Goal: Task Accomplishment & Management: Complete application form

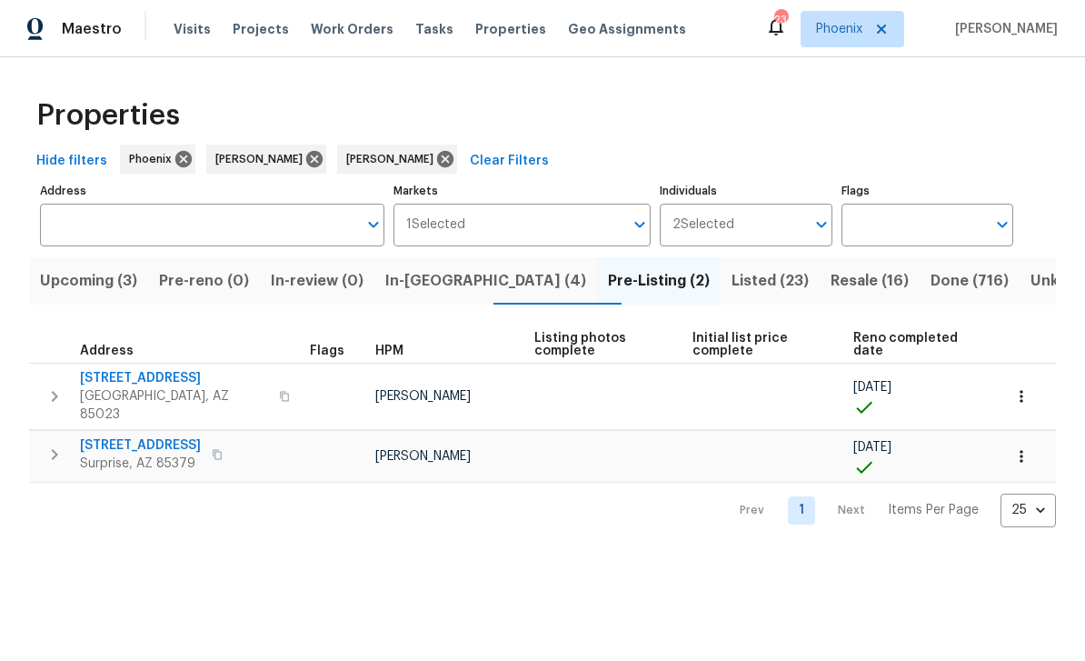
click at [62, 385] on icon "button" at bounding box center [55, 396] width 22 height 22
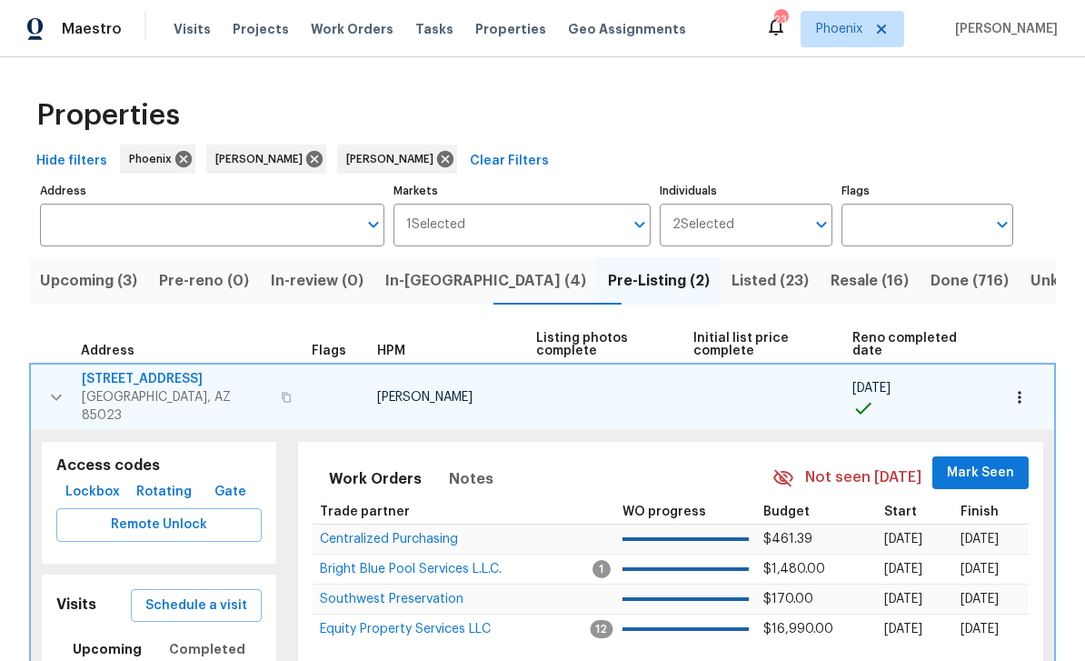
click at [421, 533] on span "Centralized Purchasing" at bounding box center [389, 539] width 138 height 13
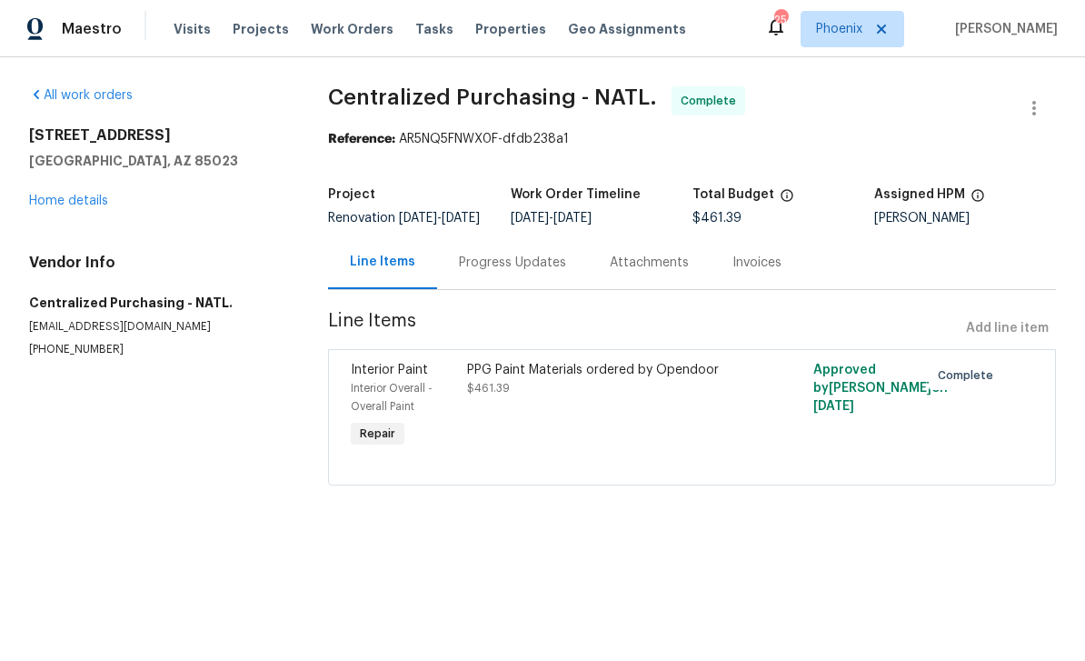
click at [90, 205] on link "Home details" at bounding box center [68, 201] width 79 height 13
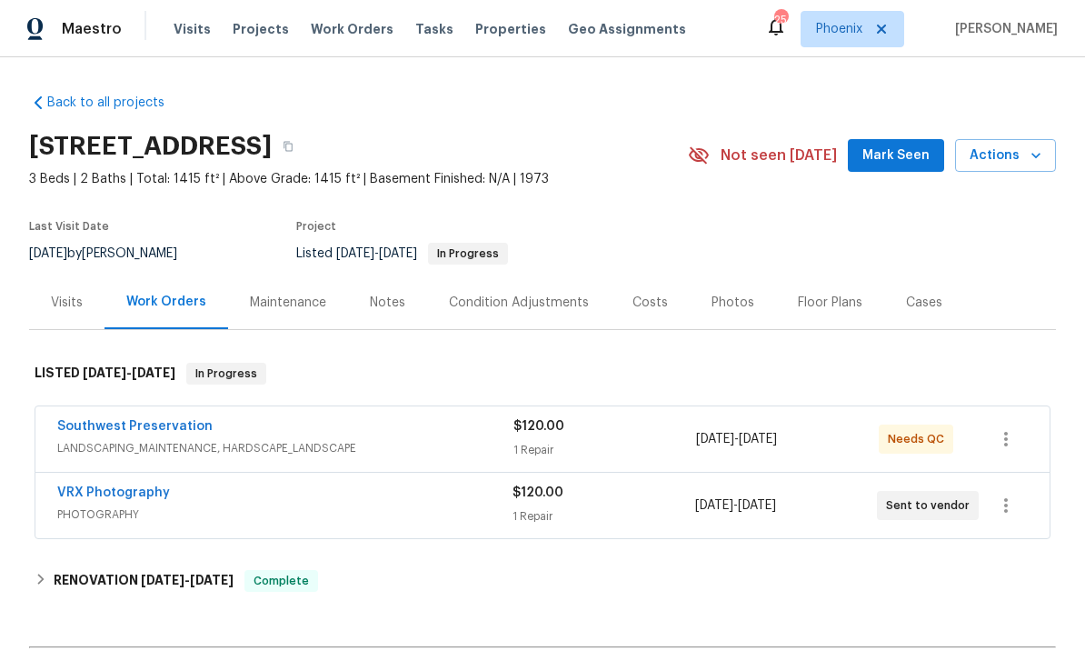
click at [182, 431] on link "Southwest Preservation" at bounding box center [134, 426] width 155 height 13
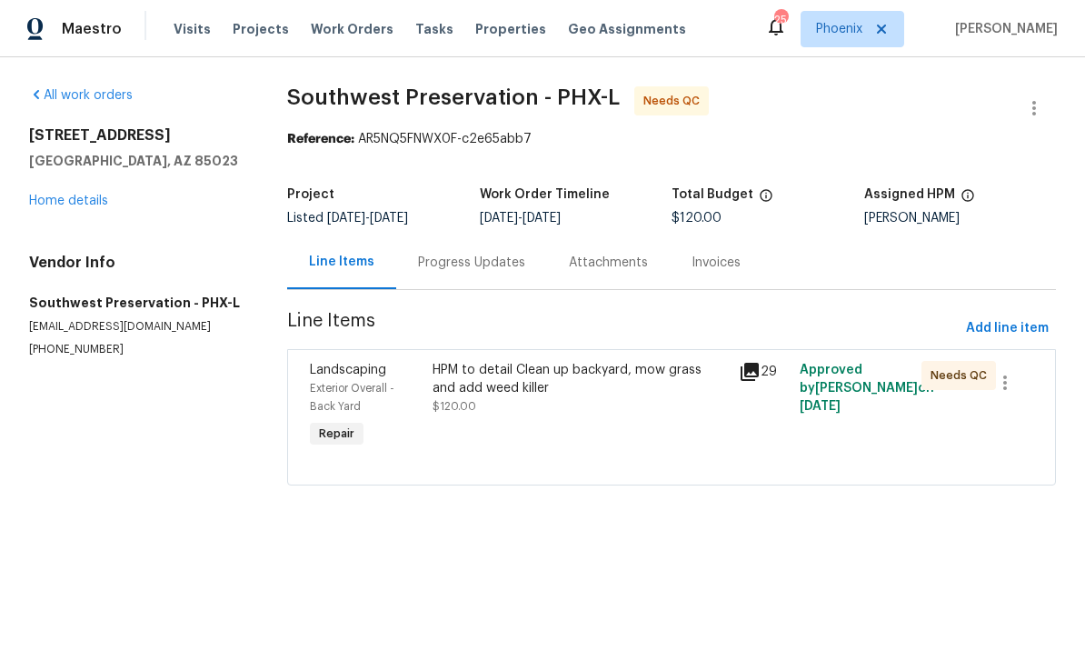
click at [533, 375] on div "HPM to detail Clean up backyard, mow grass and add weed killer" at bounding box center [580, 379] width 295 height 36
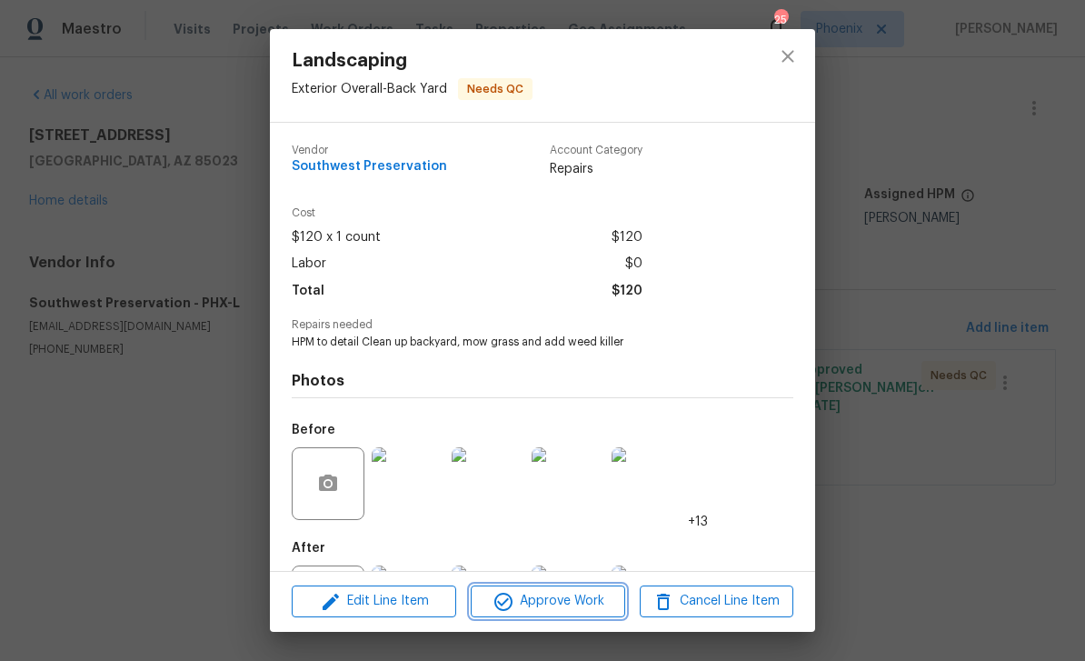
click at [578, 609] on span "Approve Work" at bounding box center [547, 601] width 143 height 23
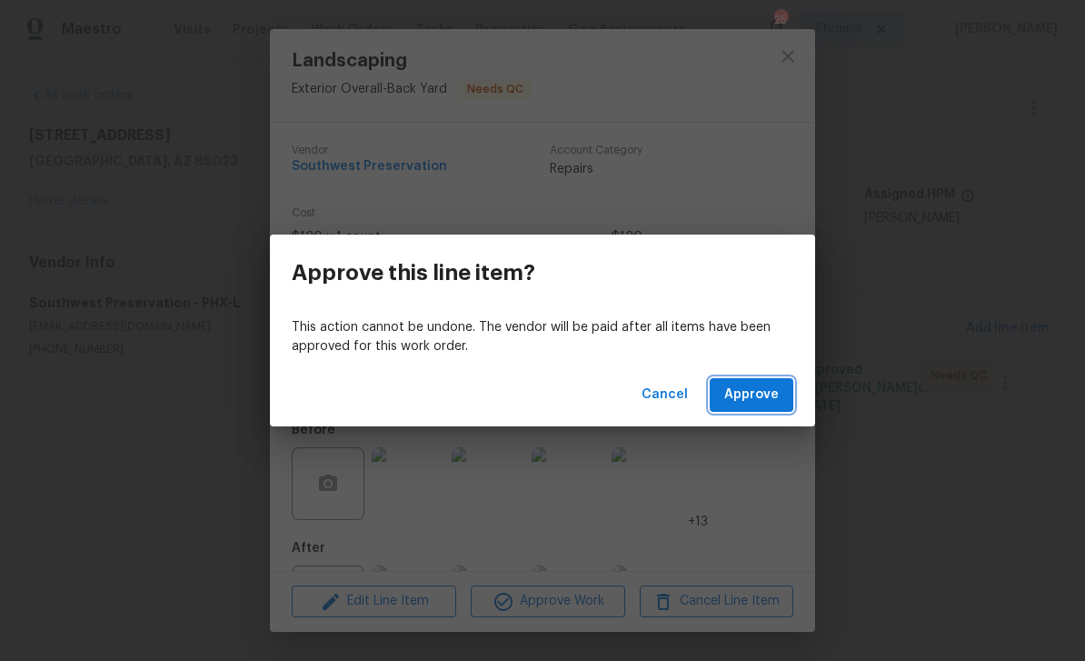
click at [769, 399] on span "Approve" at bounding box center [752, 395] width 55 height 23
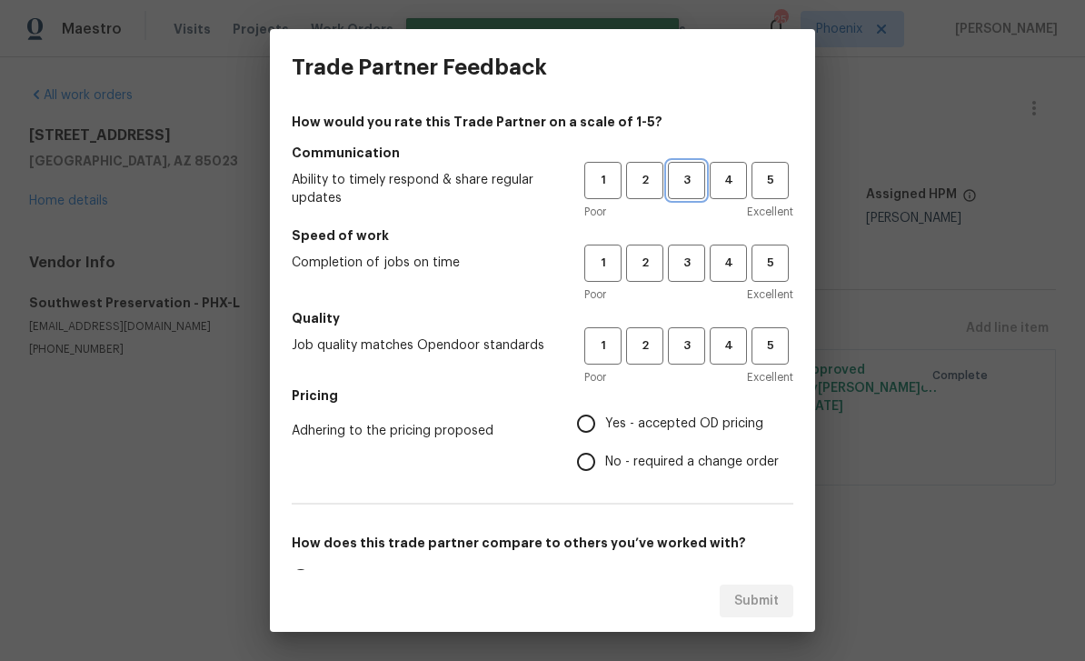
click at [698, 185] on span "3" at bounding box center [687, 180] width 34 height 21
click at [705, 249] on button "3" at bounding box center [686, 263] width 37 height 37
click at [695, 339] on span "3" at bounding box center [687, 345] width 34 height 21
click at [600, 414] on input "Yes - accepted OD pricing" at bounding box center [586, 424] width 38 height 38
radio input "true"
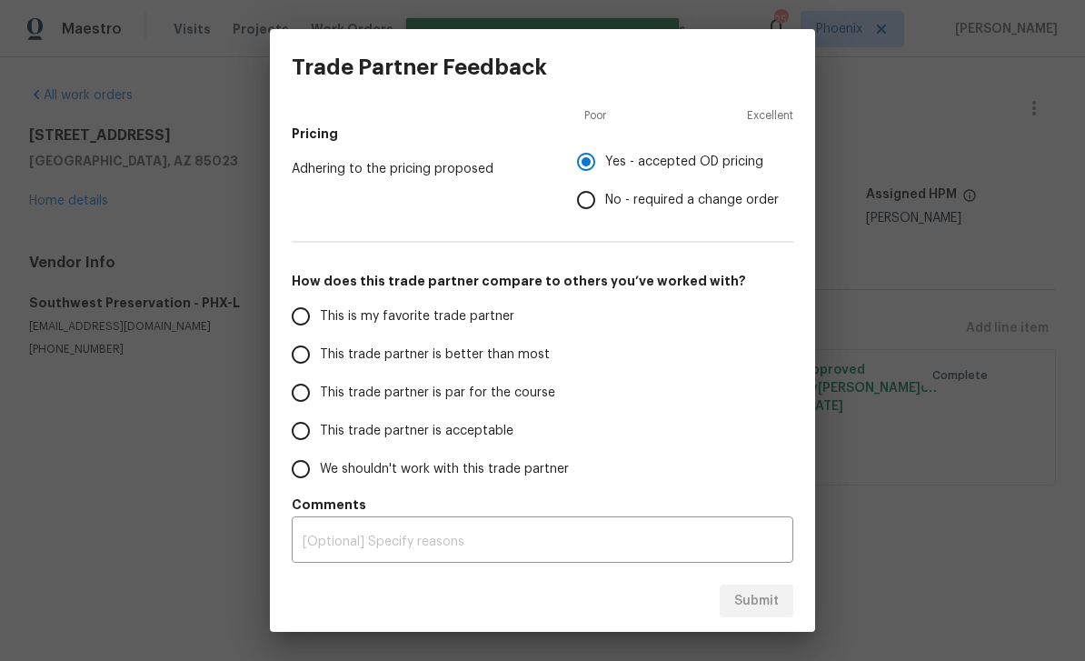
scroll to position [262, 0]
click at [303, 316] on input "This is my favorite trade partner" at bounding box center [301, 316] width 38 height 38
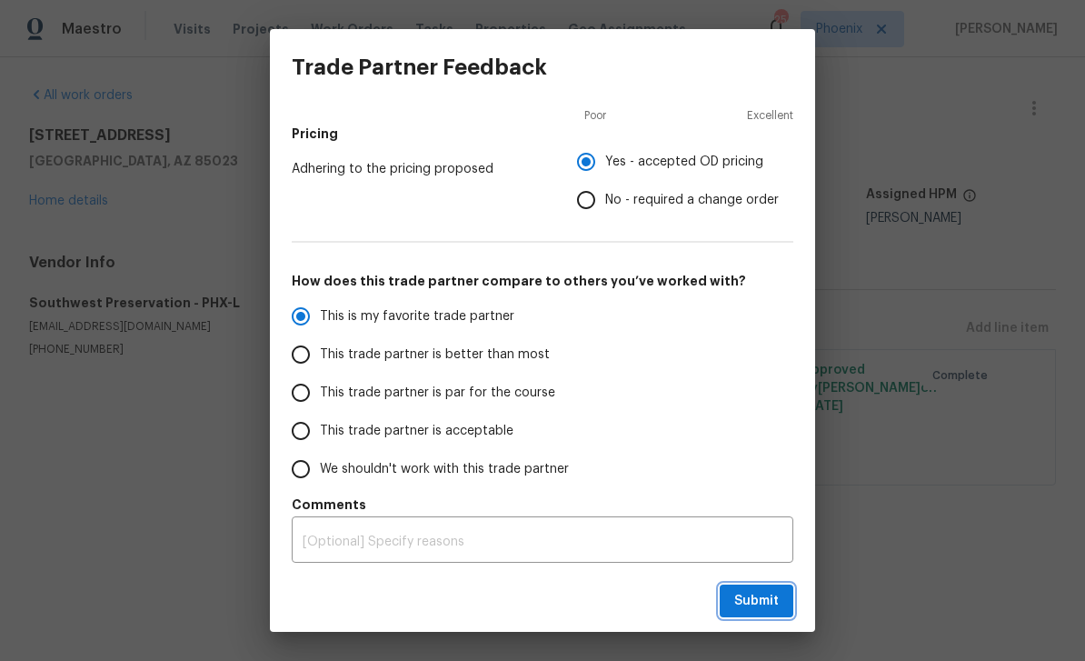
click at [770, 602] on span "Submit" at bounding box center [757, 601] width 45 height 23
radio input "true"
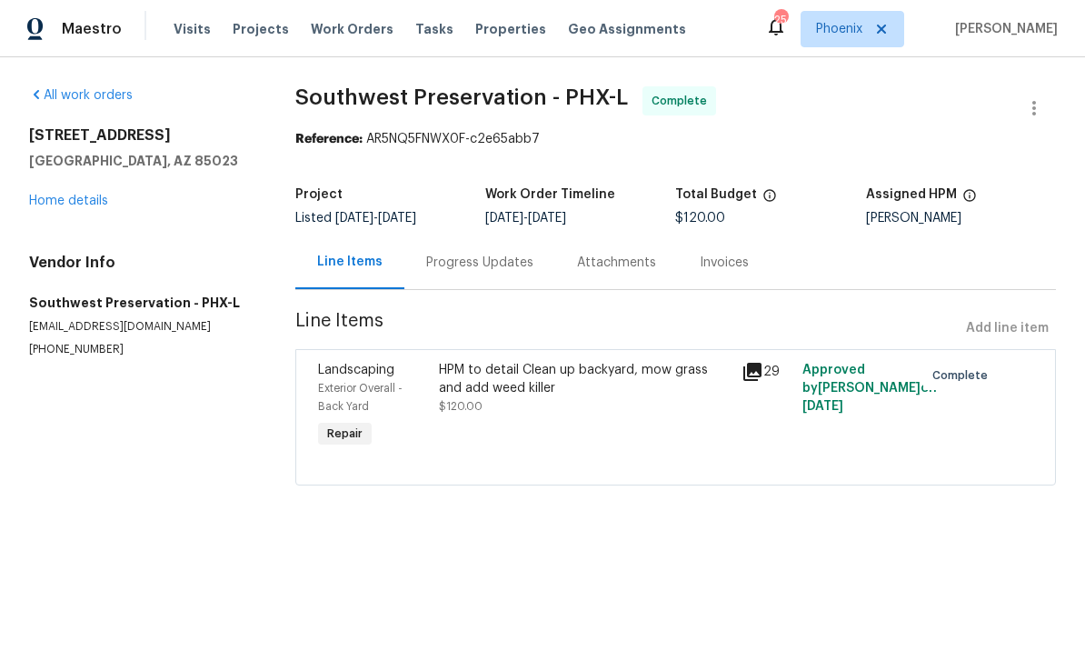
click at [97, 206] on link "Home details" at bounding box center [68, 201] width 79 height 13
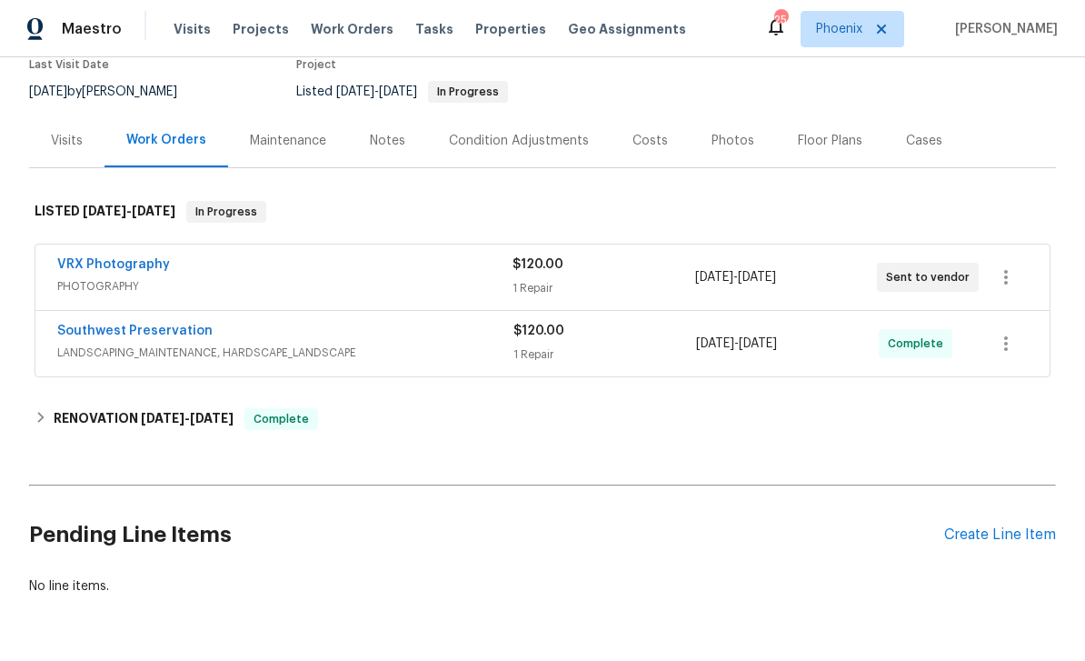
scroll to position [161, 0]
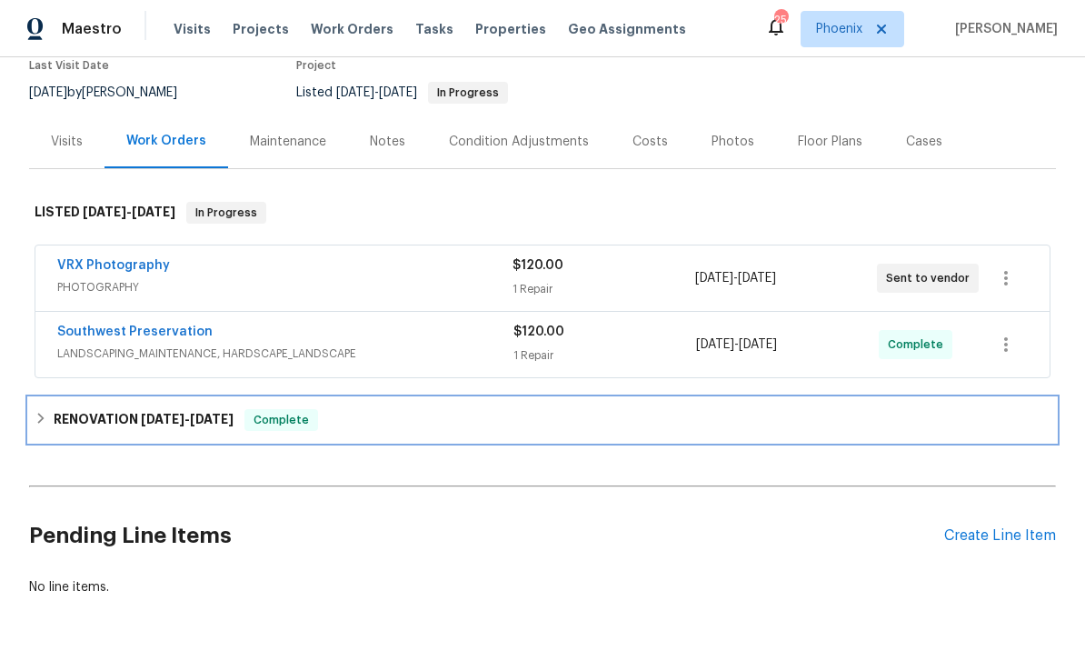
click at [185, 420] on span "9/2/25 - 9/11/25" at bounding box center [187, 419] width 93 height 13
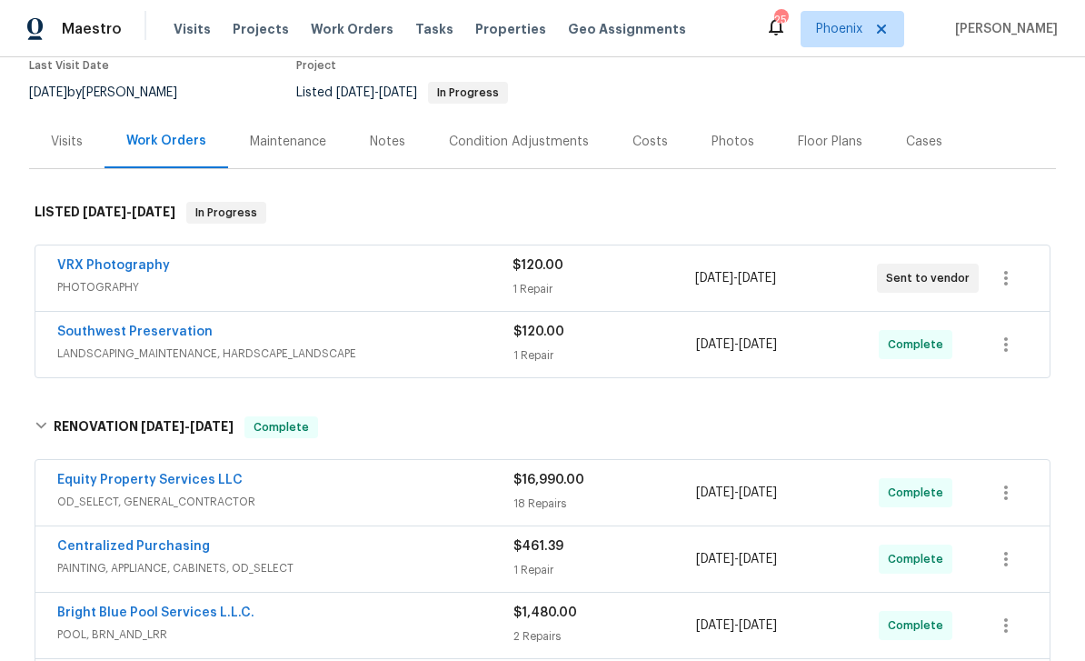
click at [203, 475] on link "Equity Property Services LLC" at bounding box center [149, 480] width 185 height 13
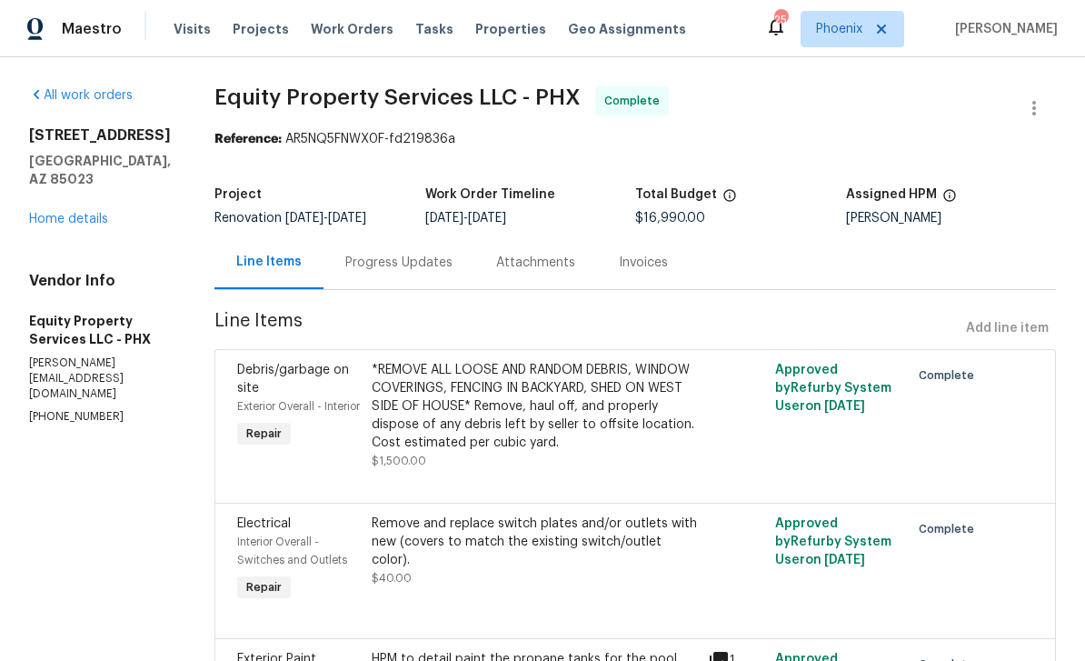
click at [377, 280] on div "Progress Updates" at bounding box center [399, 262] width 151 height 54
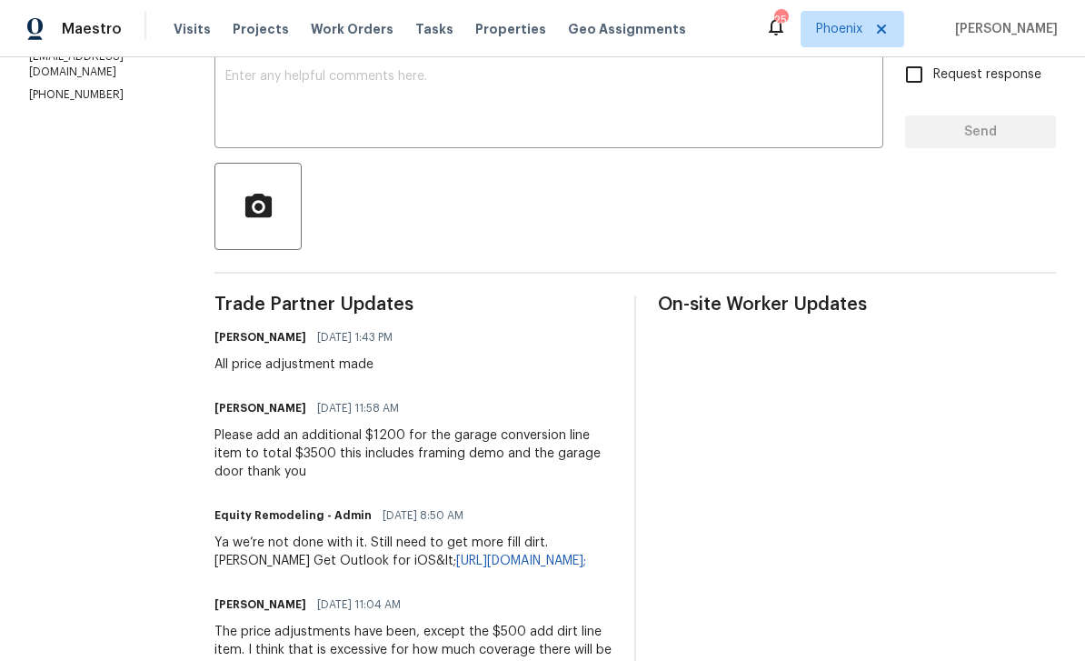
scroll to position [404, 0]
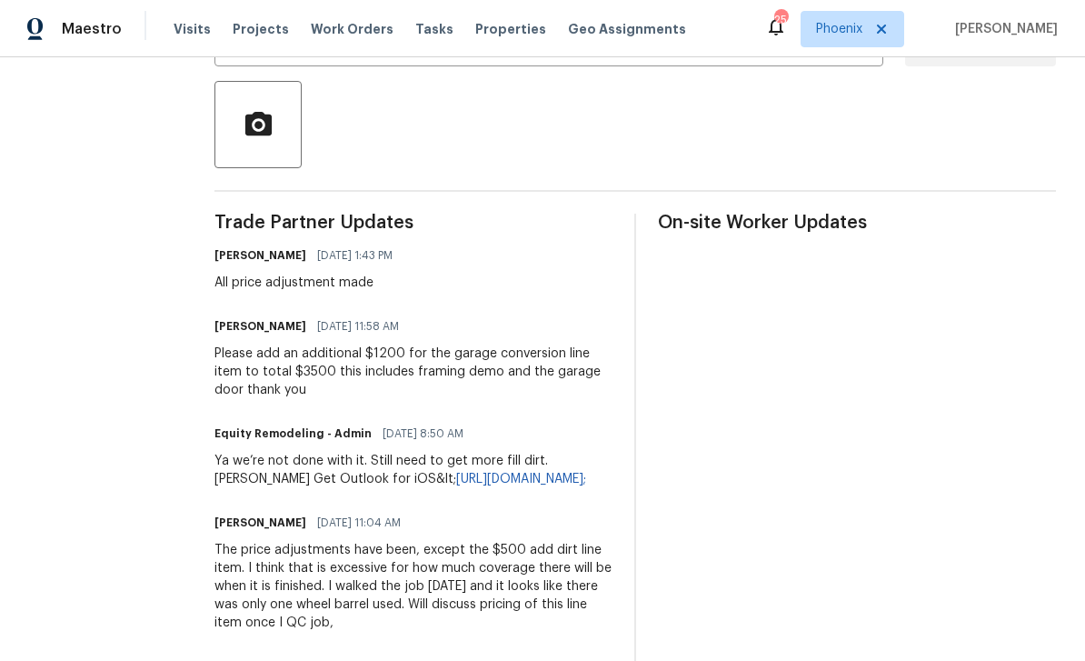
click at [578, 271] on div "Jeremy Van Kirk 09/16/2025 1:43 PM All price adjustment made" at bounding box center [414, 267] width 398 height 49
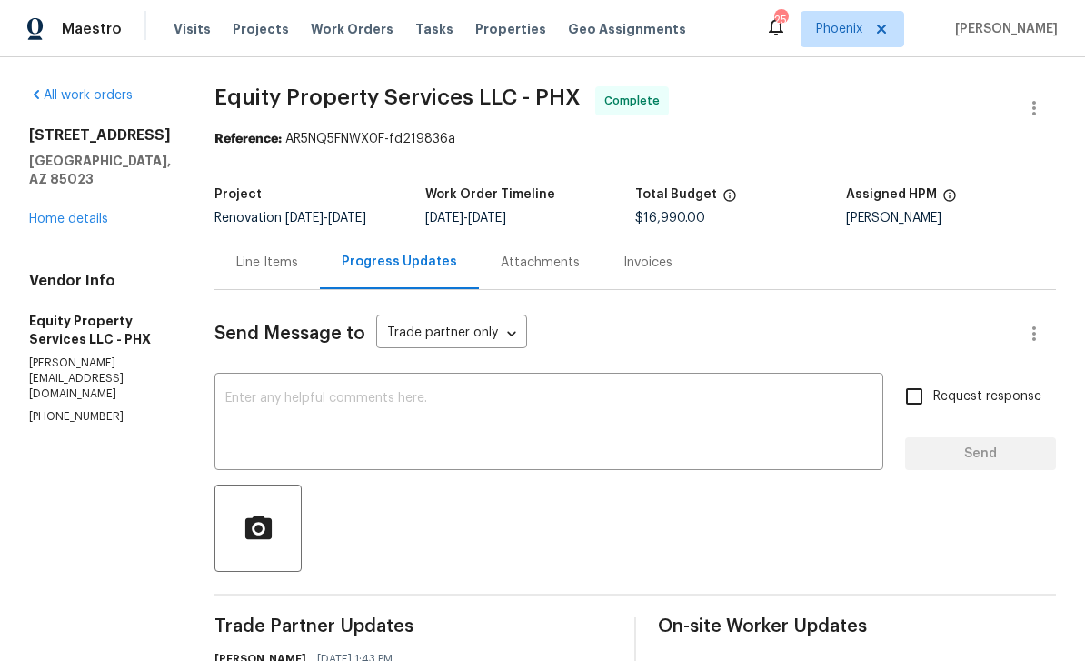
scroll to position [0, 0]
click at [215, 287] on div "Line Items" at bounding box center [267, 262] width 105 height 54
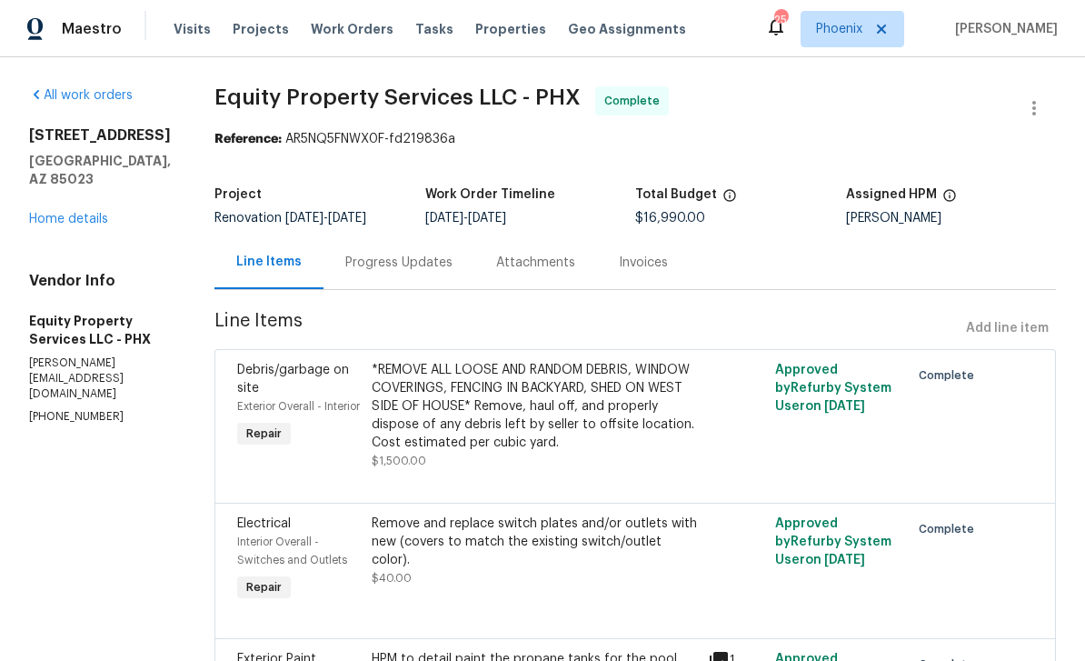
click at [80, 225] on link "Home details" at bounding box center [68, 219] width 79 height 13
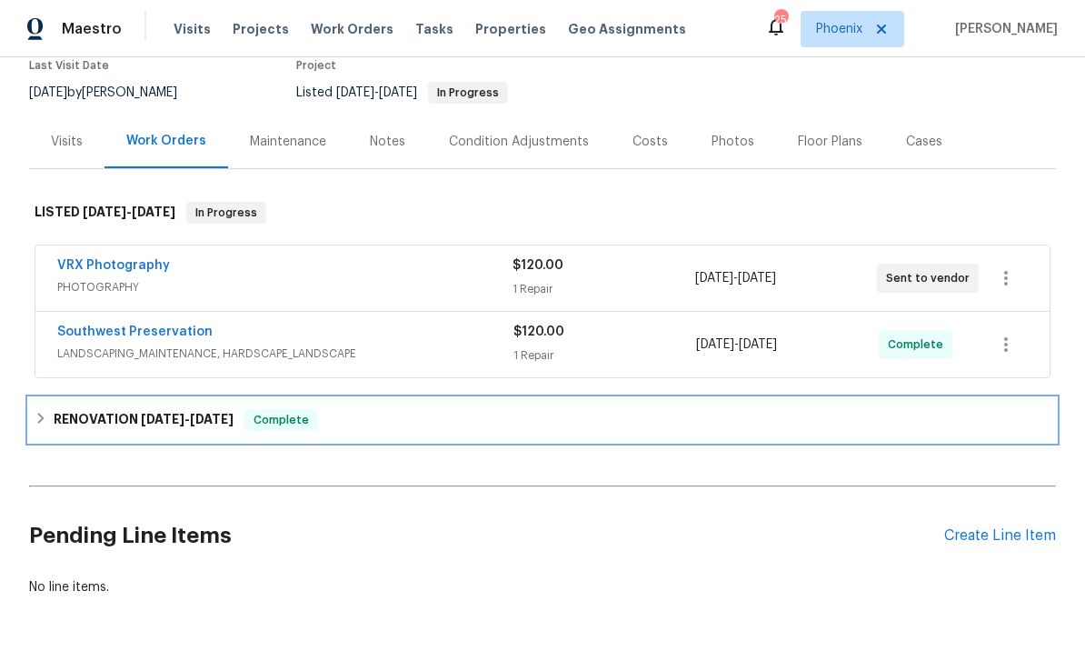
click at [212, 408] on div "RENOVATION 9/2/25 - 9/11/25 Complete" at bounding box center [542, 420] width 1027 height 44
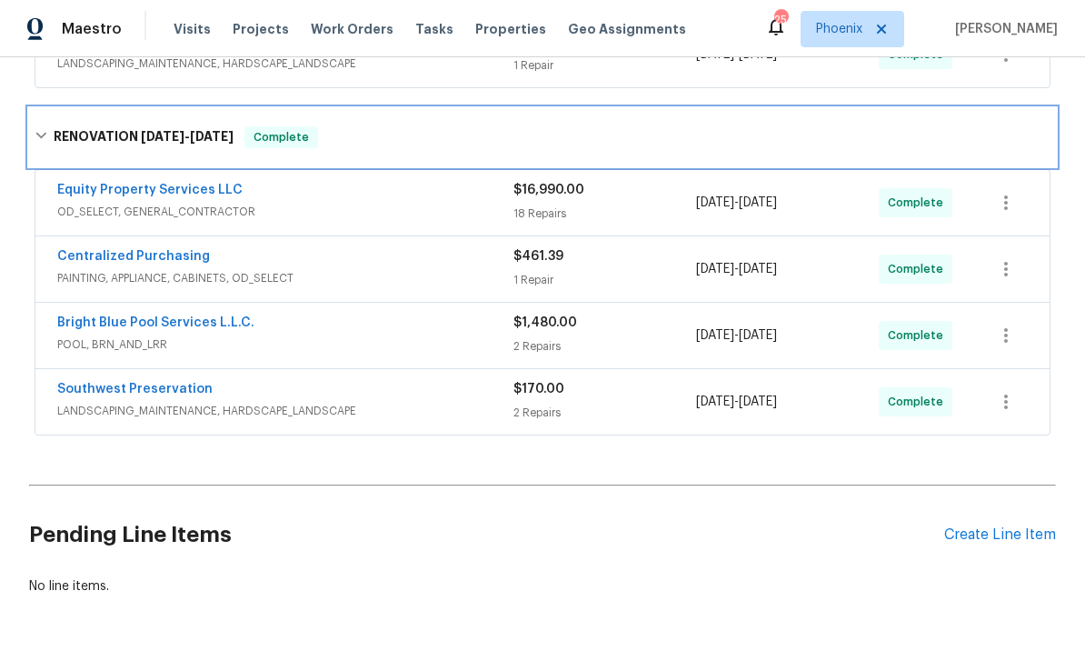
scroll to position [450, 0]
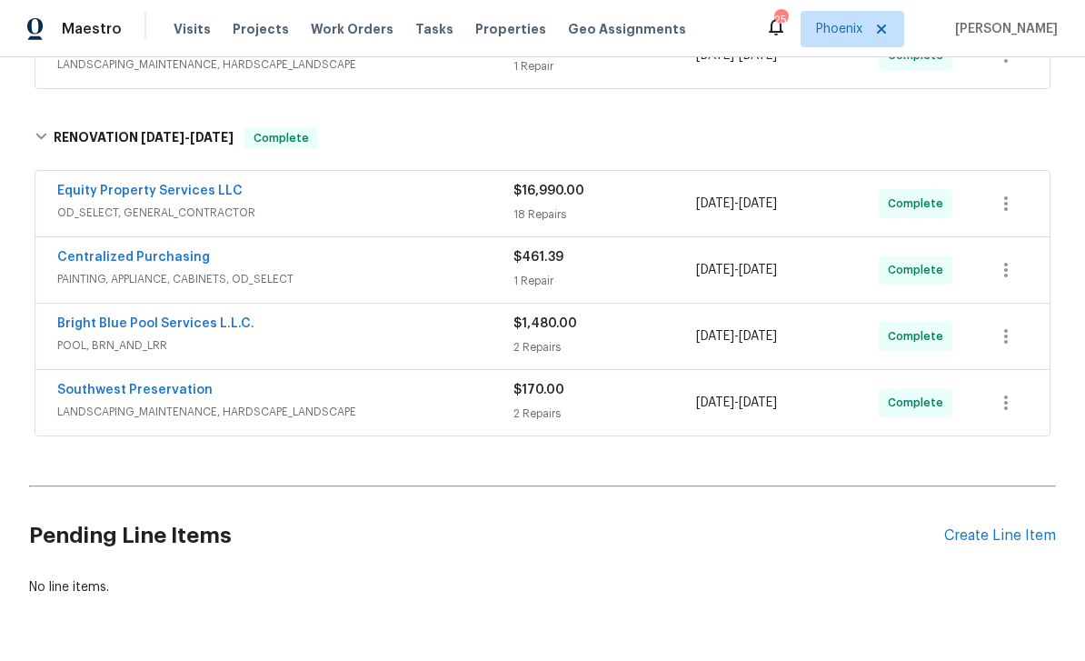
click at [171, 188] on link "Equity Property Services LLC" at bounding box center [149, 191] width 185 height 13
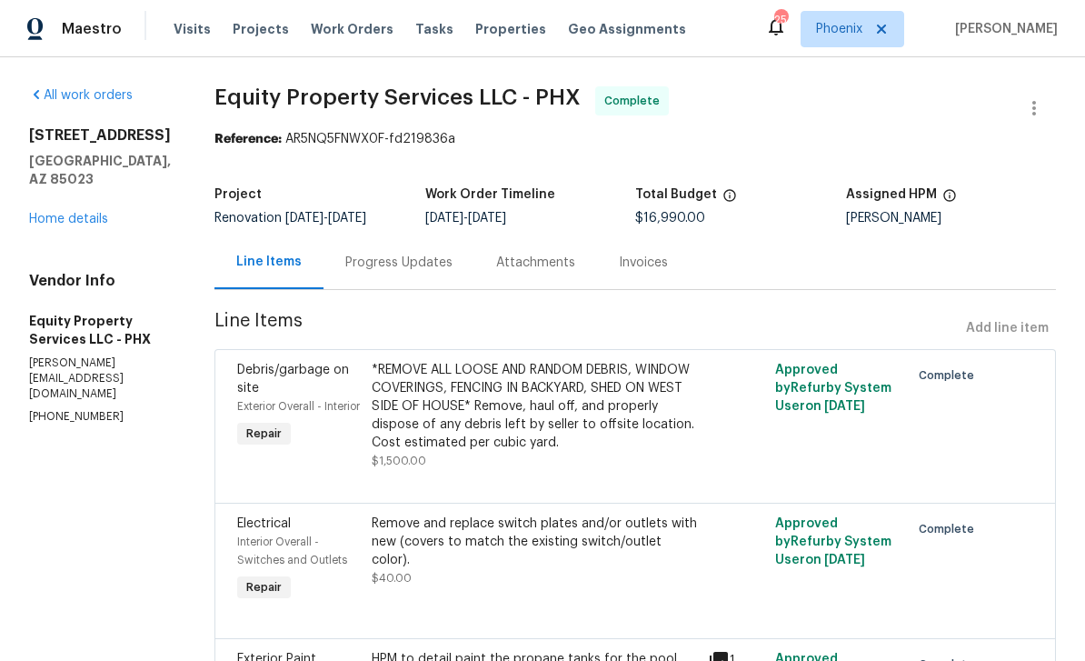
click at [355, 268] on div "Progress Updates" at bounding box center [398, 263] width 107 height 18
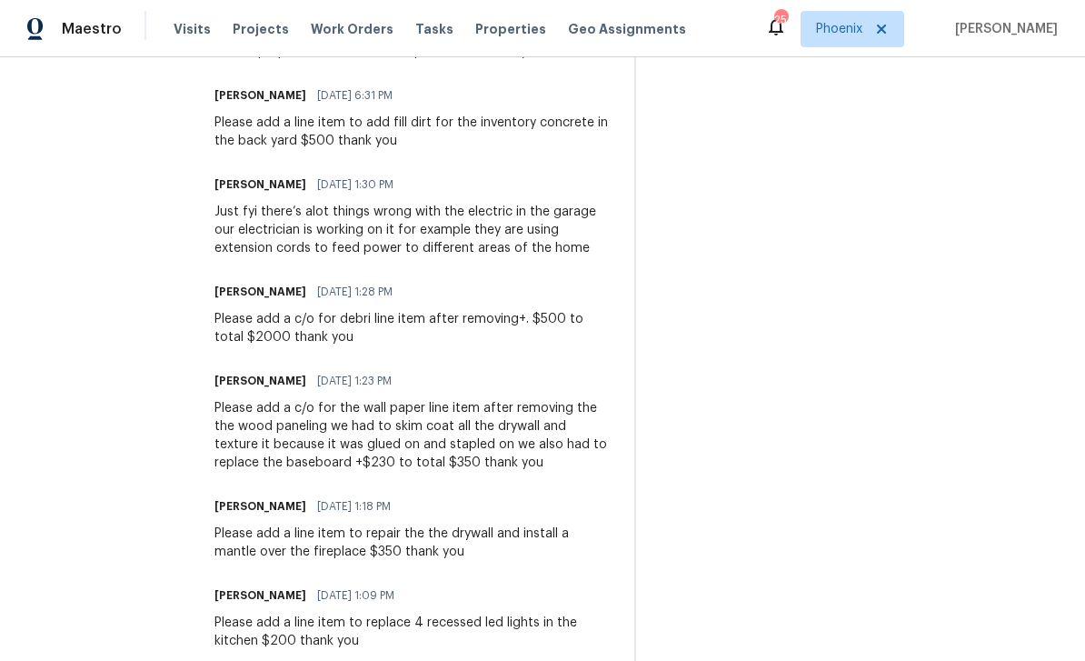
scroll to position [1475, 0]
copy div "d a c/o for debri line item after removing+. $500 to total $2000"
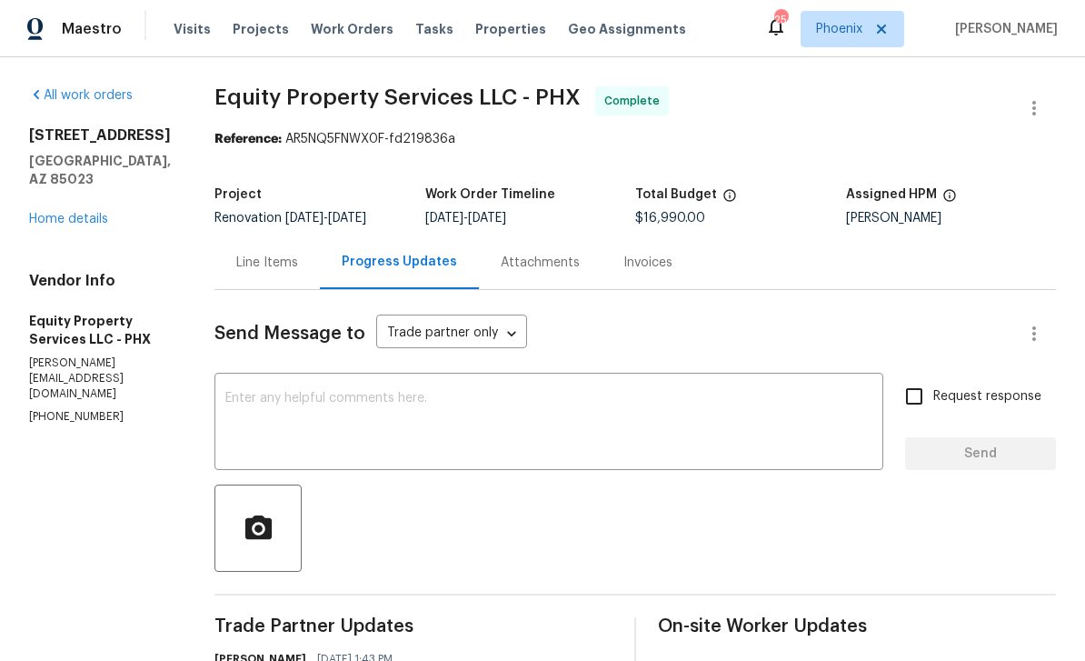
scroll to position [0, 0]
click at [248, 256] on div "Line Items" at bounding box center [267, 263] width 62 height 18
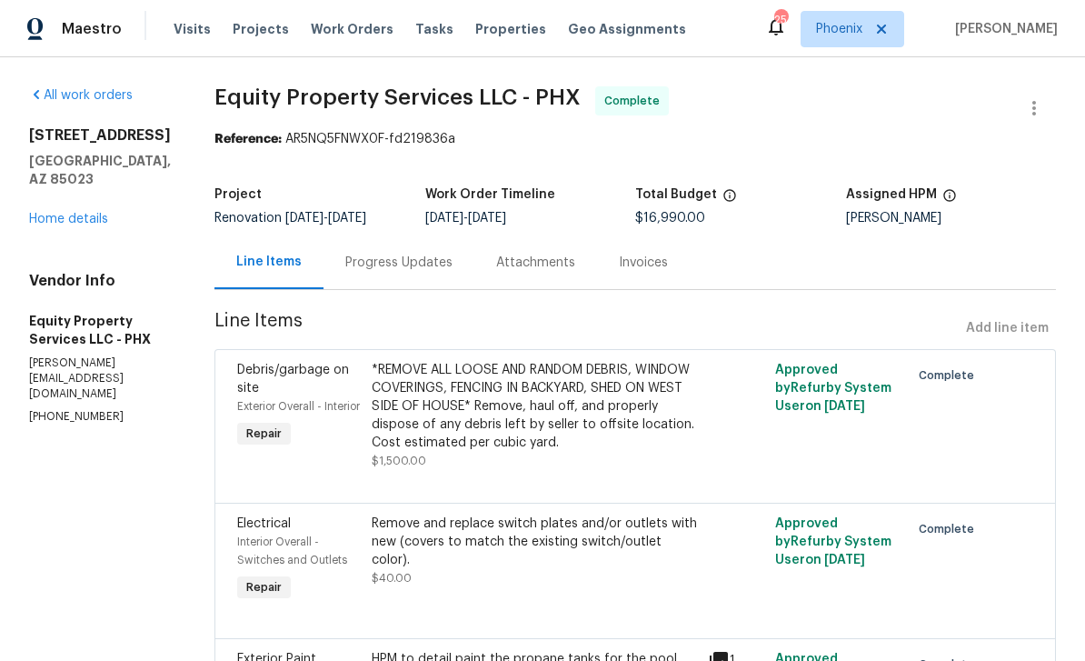
click at [105, 225] on link "Home details" at bounding box center [68, 219] width 79 height 13
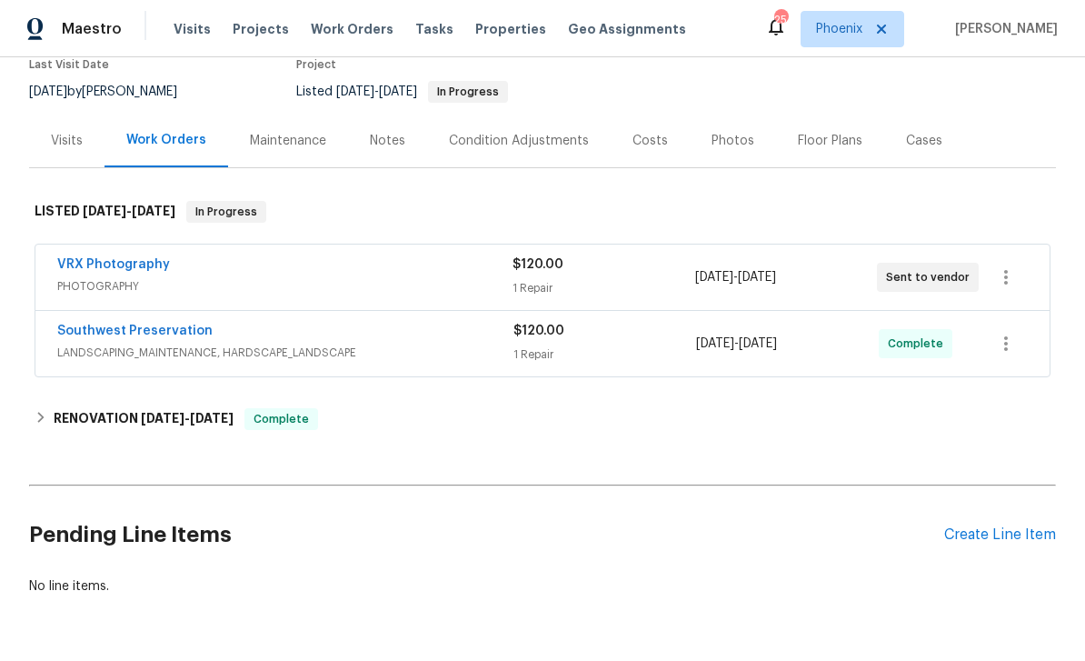
scroll to position [161, 0]
click at [979, 535] on div "Create Line Item" at bounding box center [1001, 535] width 112 height 17
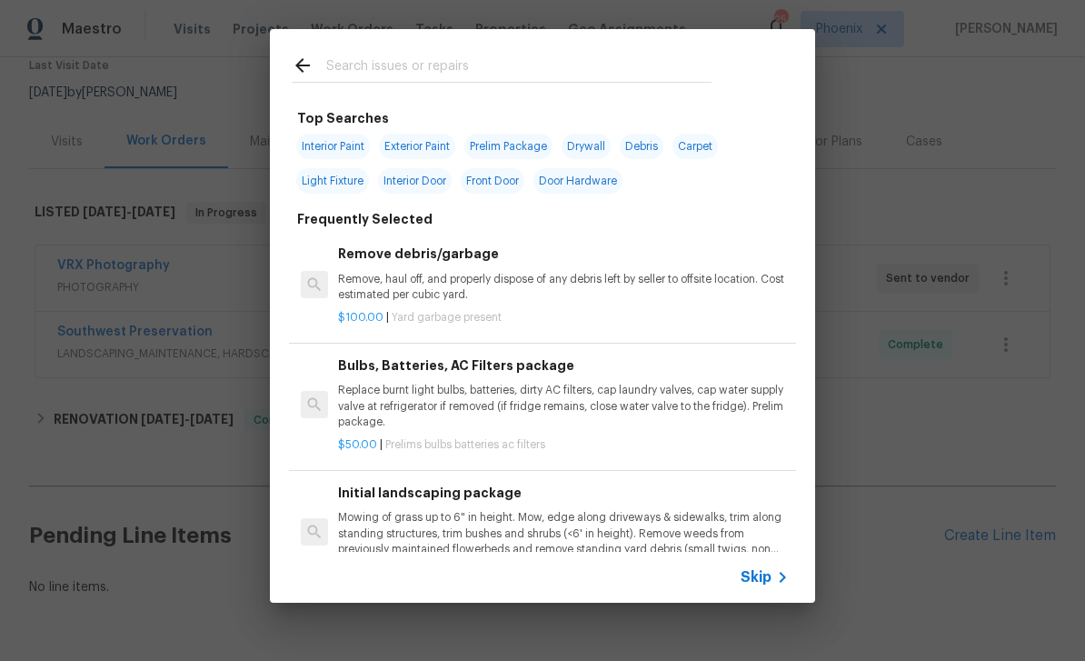
click at [415, 71] on input "text" at bounding box center [518, 68] width 385 height 27
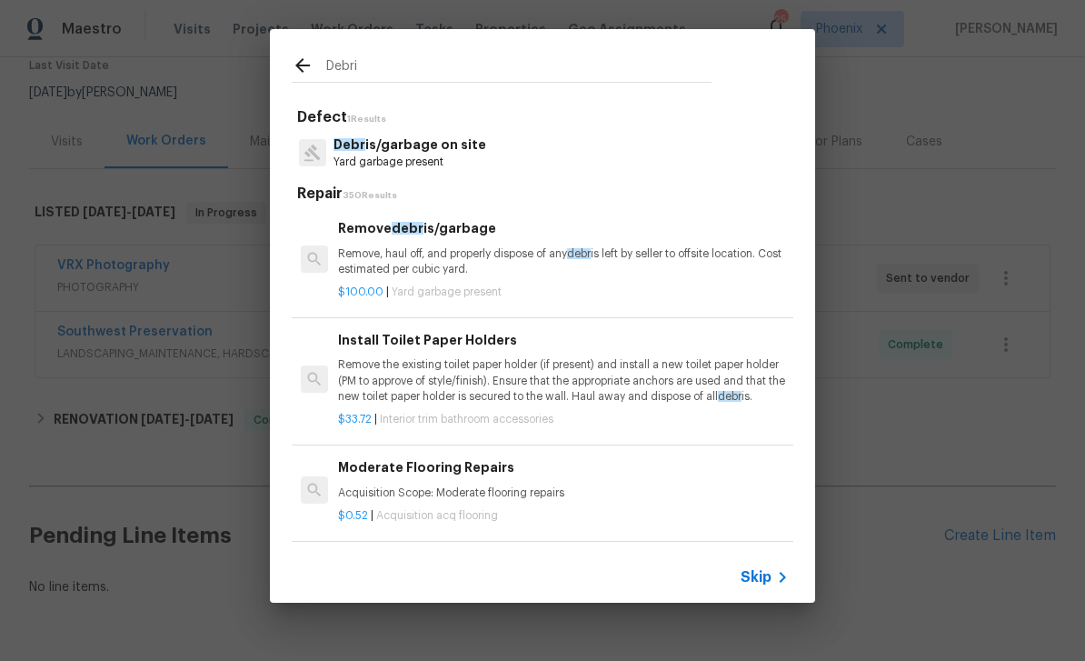
type input "Debris"
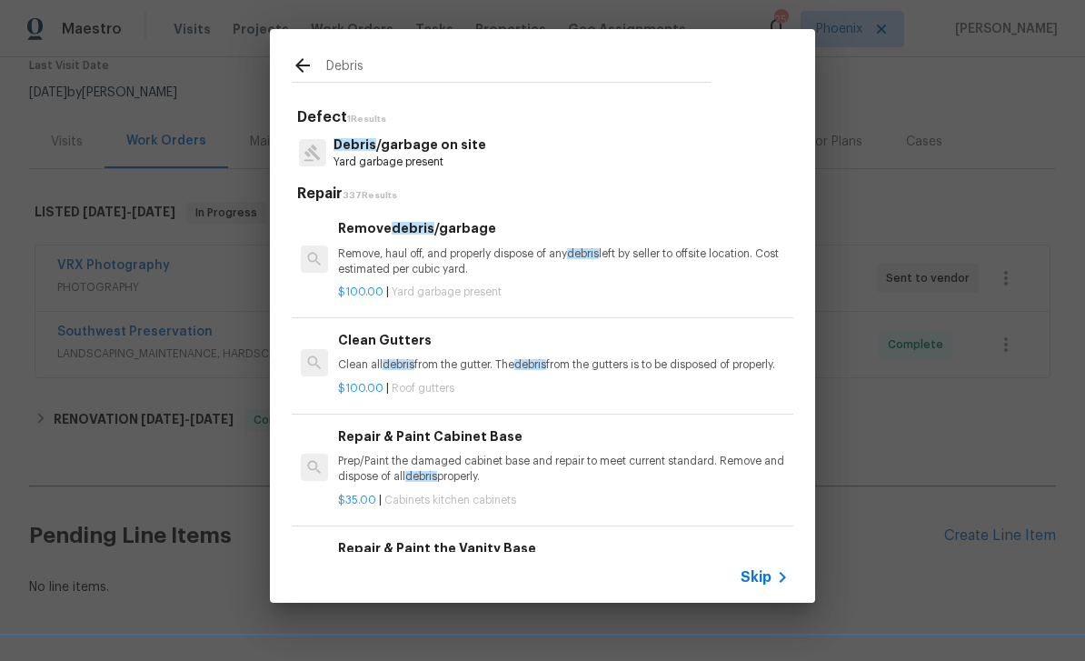
click at [450, 147] on p "Debris /garbage on site" at bounding box center [410, 144] width 153 height 19
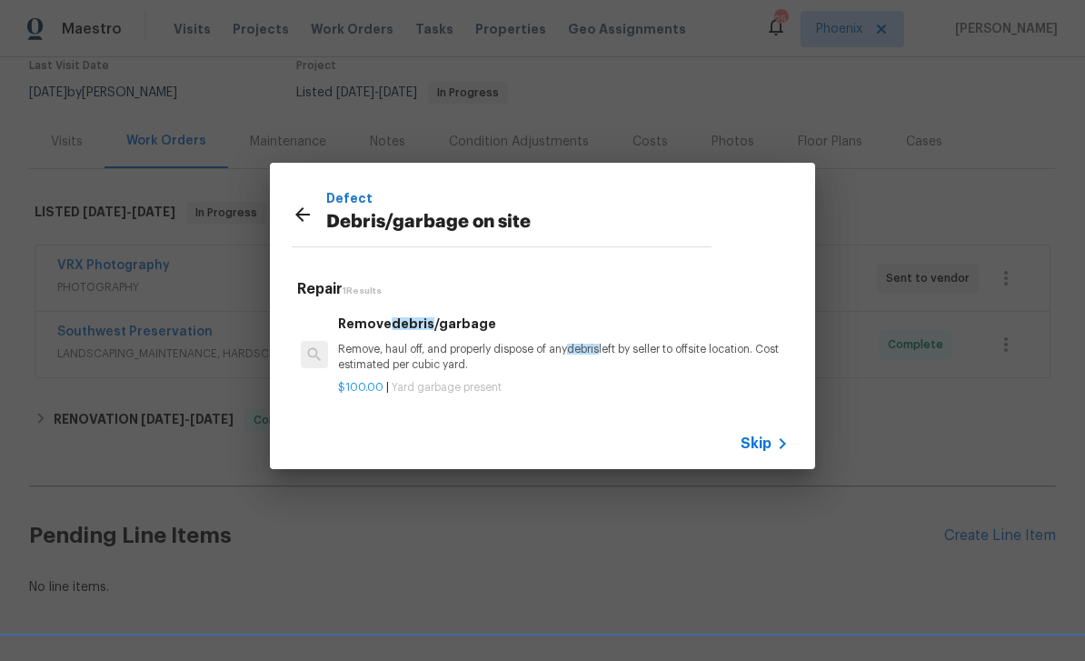
click at [452, 334] on h6 "Remove debris /garbage" at bounding box center [563, 324] width 451 height 20
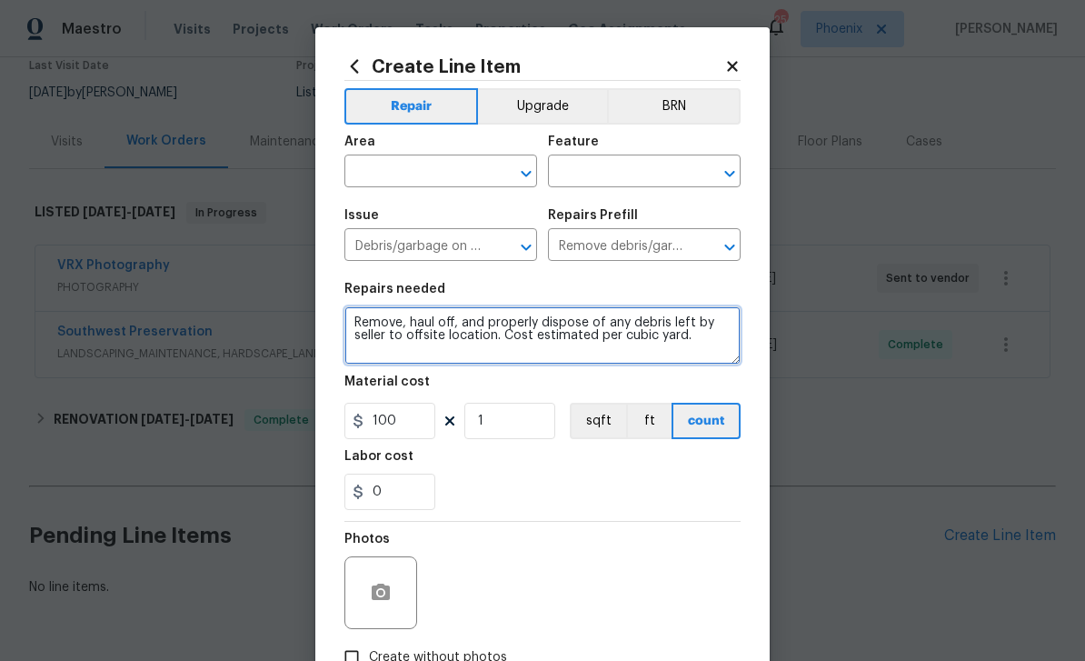
click at [362, 322] on textarea "Remove, haul off, and properly dispose of any debris left by seller to offsite …" at bounding box center [543, 335] width 396 height 58
click at [361, 521] on div at bounding box center [543, 521] width 396 height 1
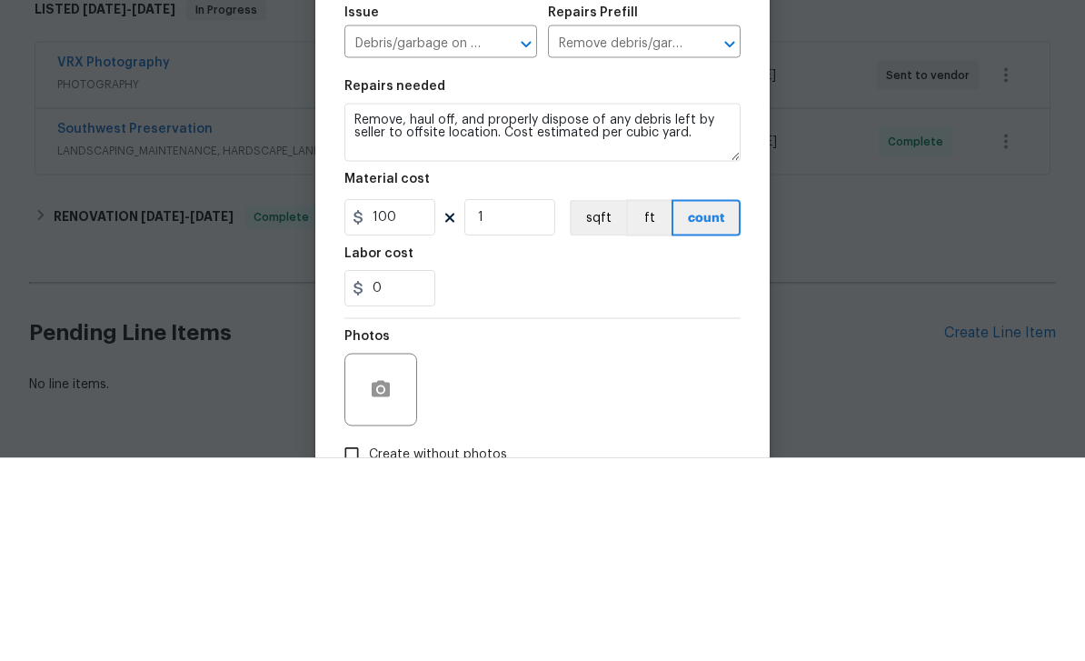
scroll to position [58, 0]
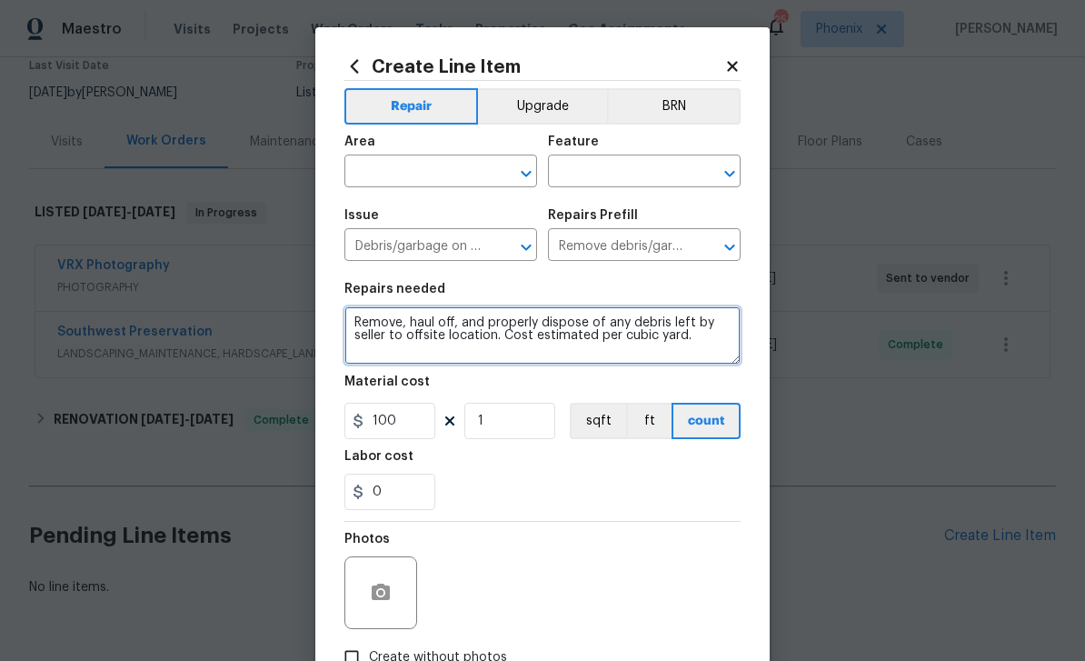
click at [387, 316] on textarea "Remove, haul off, and properly dispose of any debris left by seller to offsite …" at bounding box center [543, 335] width 396 height 58
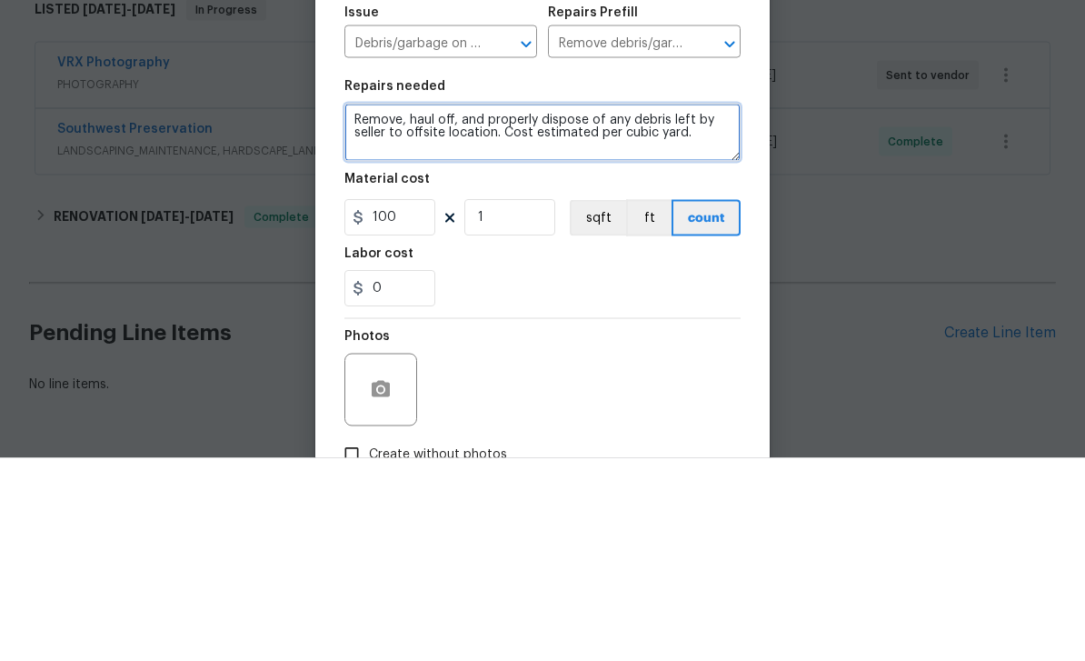
click at [391, 306] on textarea "Remove, haul off, and properly dispose of any debris left by seller to offsite …" at bounding box center [543, 335] width 396 height 58
click at [385, 306] on textarea "Remove, haul off, and properly dispose of any debris left by seller to offsite …" at bounding box center [543, 335] width 396 height 58
click at [377, 306] on textarea "Remove, haul off, and properly dispose of any debris left by seller to offsite …" at bounding box center [543, 335] width 396 height 58
click at [417, 306] on textarea at bounding box center [543, 335] width 396 height 58
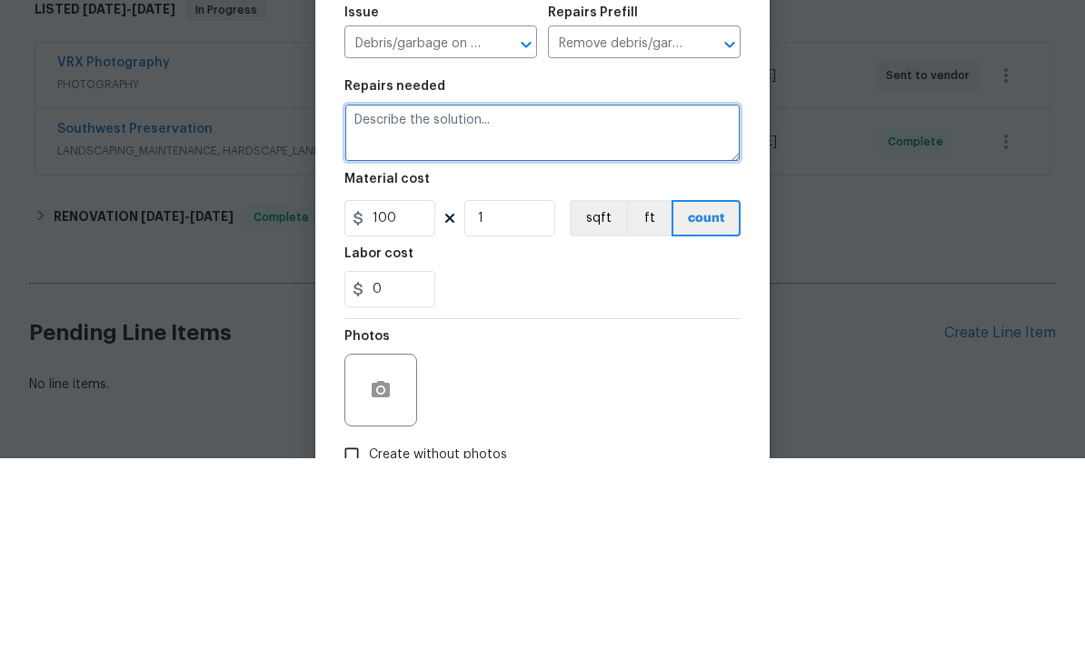
click at [407, 306] on textarea at bounding box center [543, 335] width 396 height 58
click at [390, 306] on textarea at bounding box center [543, 335] width 396 height 58
paste textarea "d a c/o for debri line item after removing+. $500 to total $2000"
click at [372, 306] on textarea "d a c/o for debri line item after removing+. $500 to total $2000" at bounding box center [543, 335] width 396 height 58
type textarea "c/o for debri line item after removing+. $500 to total $2000"
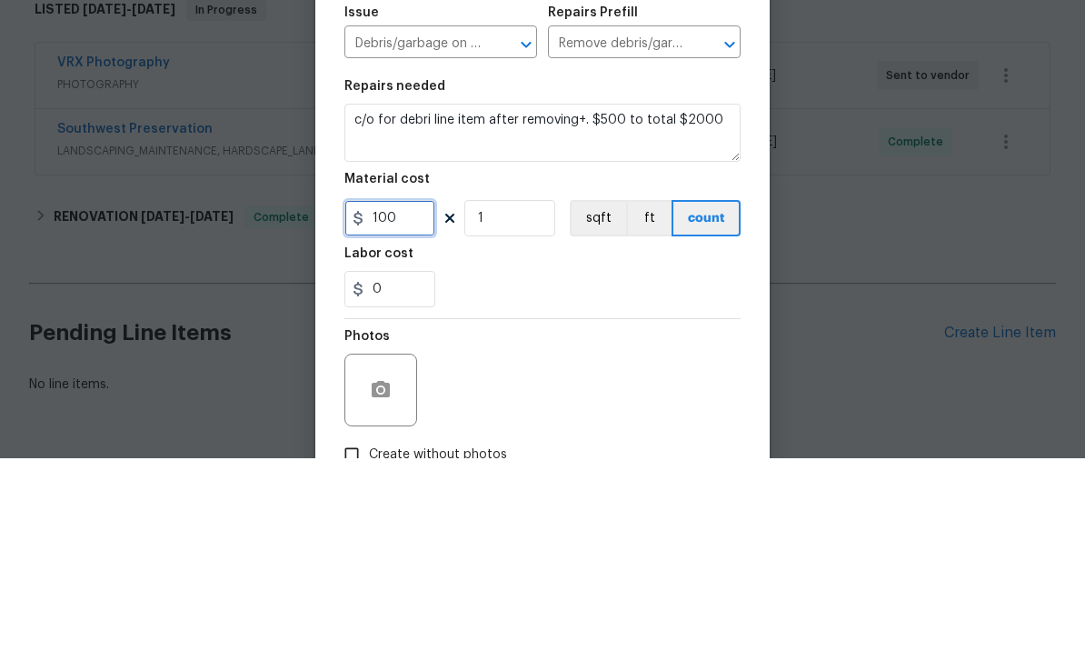
click at [425, 403] on input "100" at bounding box center [390, 421] width 91 height 36
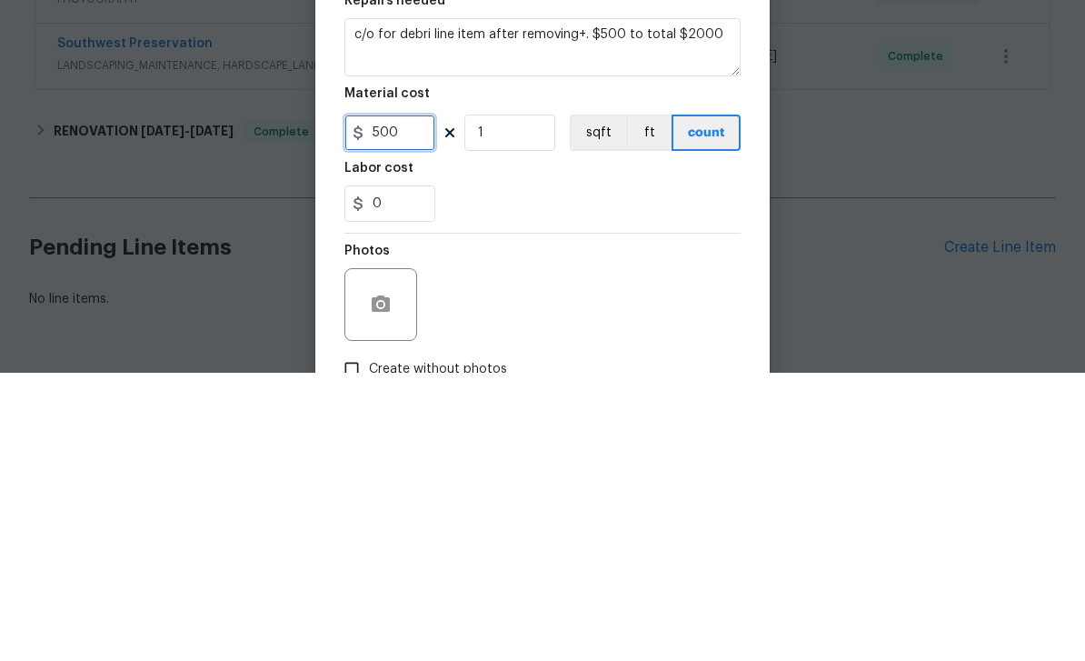
type input "500"
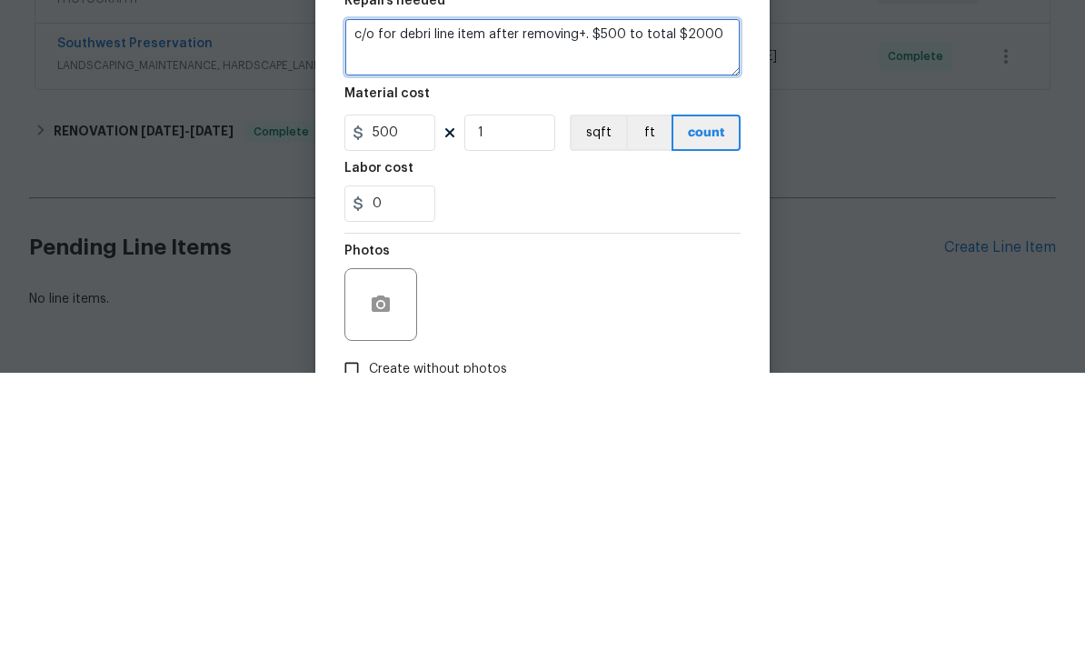
click at [719, 306] on textarea "c/o for debri line item after removing+. $500 to total $2000" at bounding box center [543, 335] width 396 height 58
type textarea "c/o for debri line item after removing+. $500"
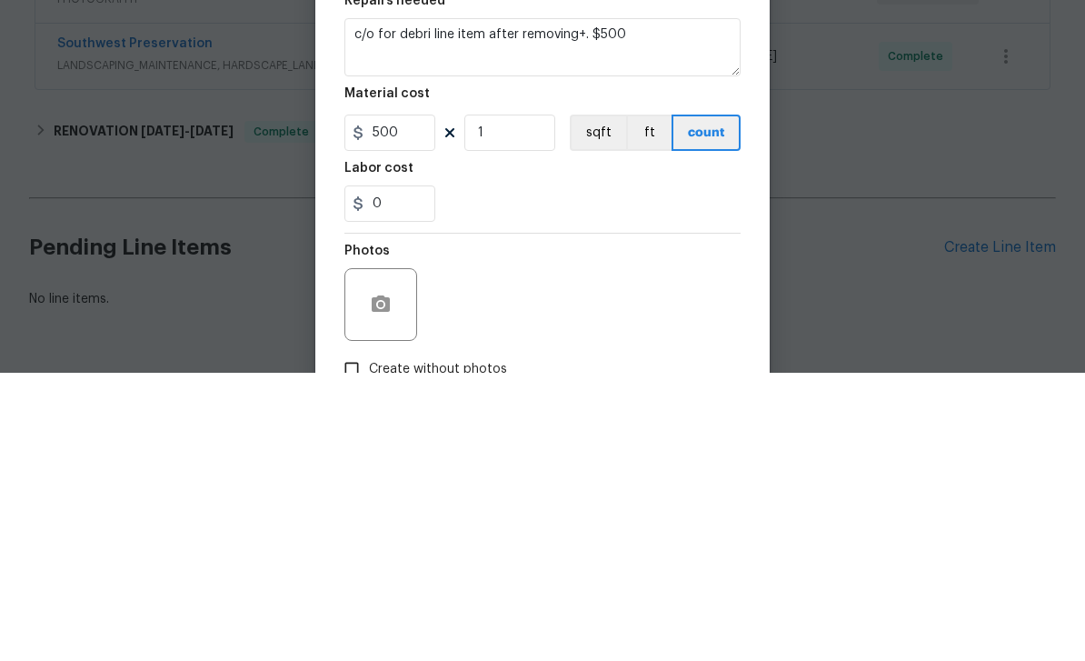
click at [526, 450] on div "Labor cost" at bounding box center [543, 462] width 396 height 24
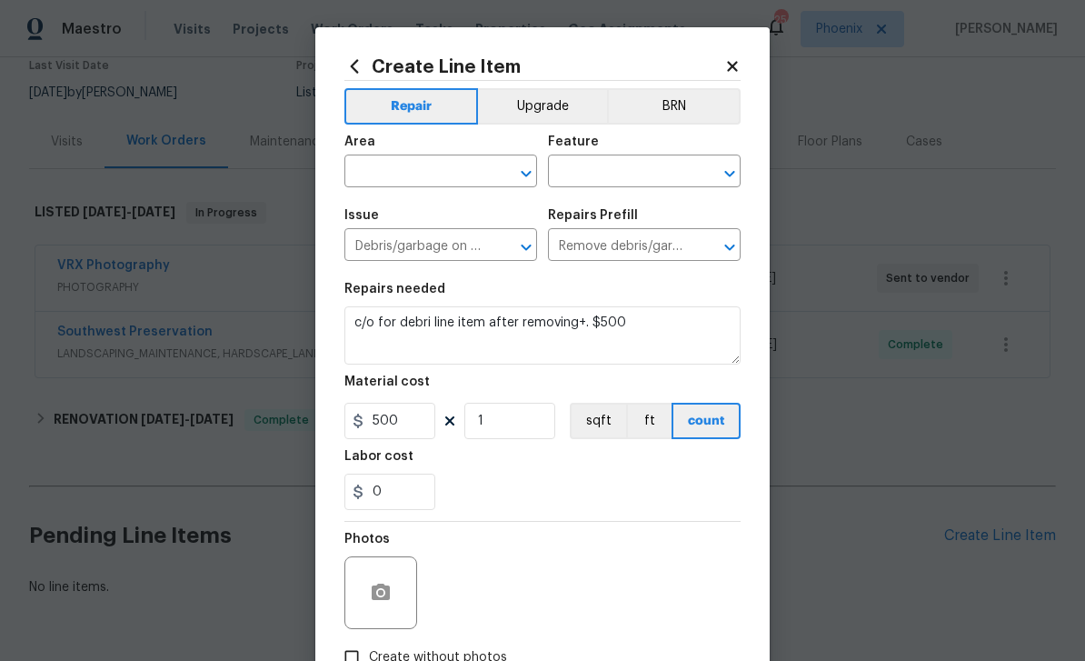
click at [438, 175] on input "text" at bounding box center [416, 173] width 142 height 28
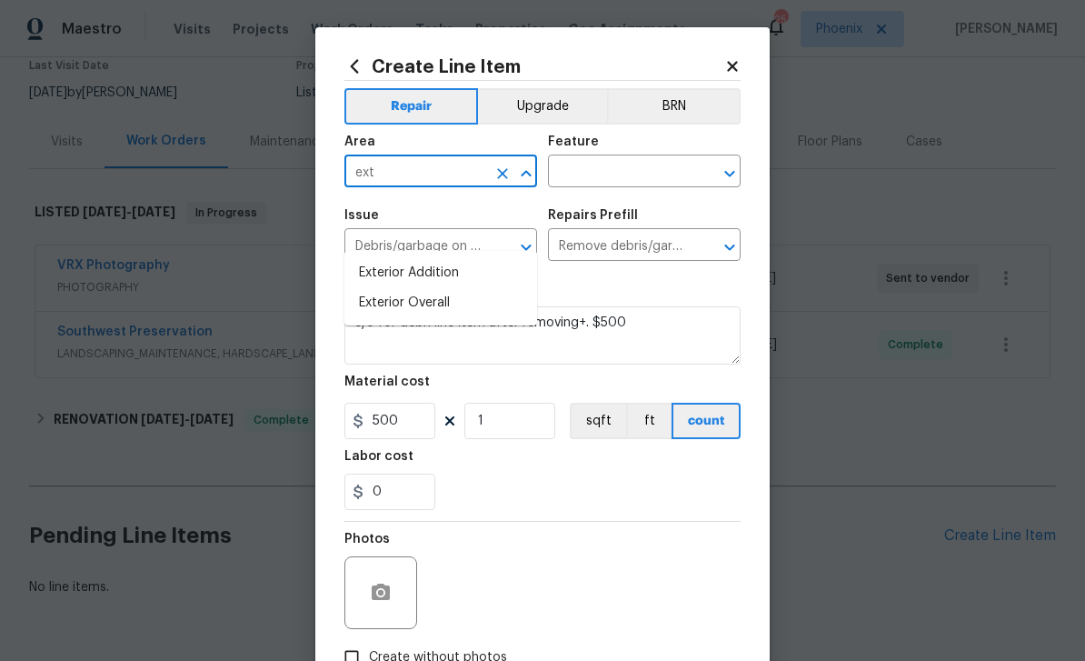
click at [415, 288] on li "Exterior Overall" at bounding box center [441, 303] width 193 height 30
type input "Exterior Overall"
click at [625, 163] on input "text" at bounding box center [619, 173] width 142 height 28
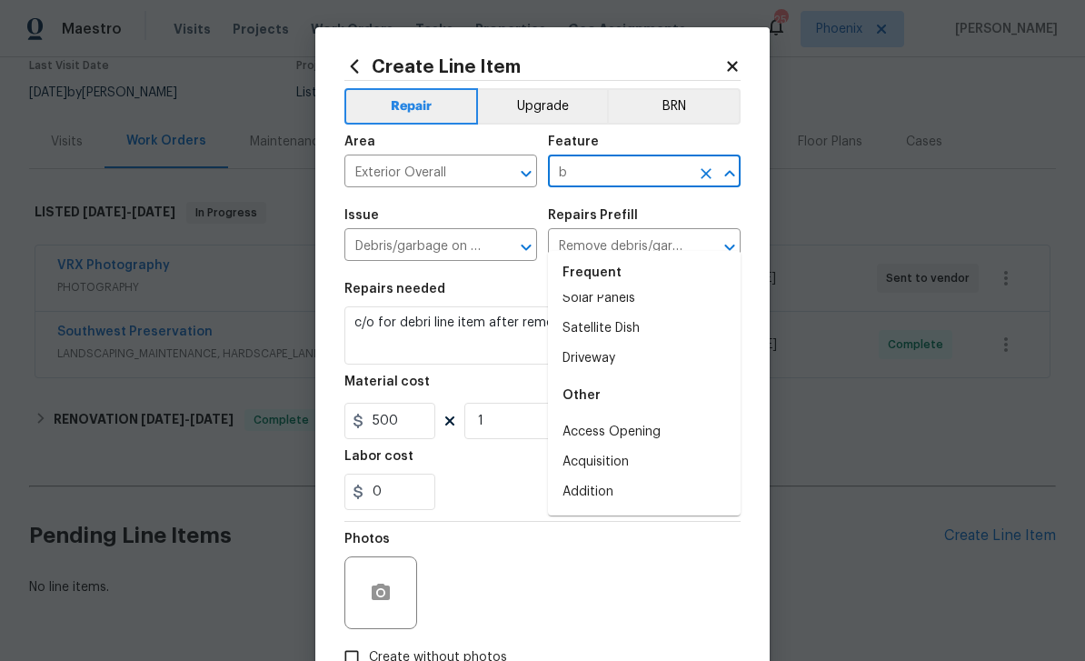
scroll to position [0, 0]
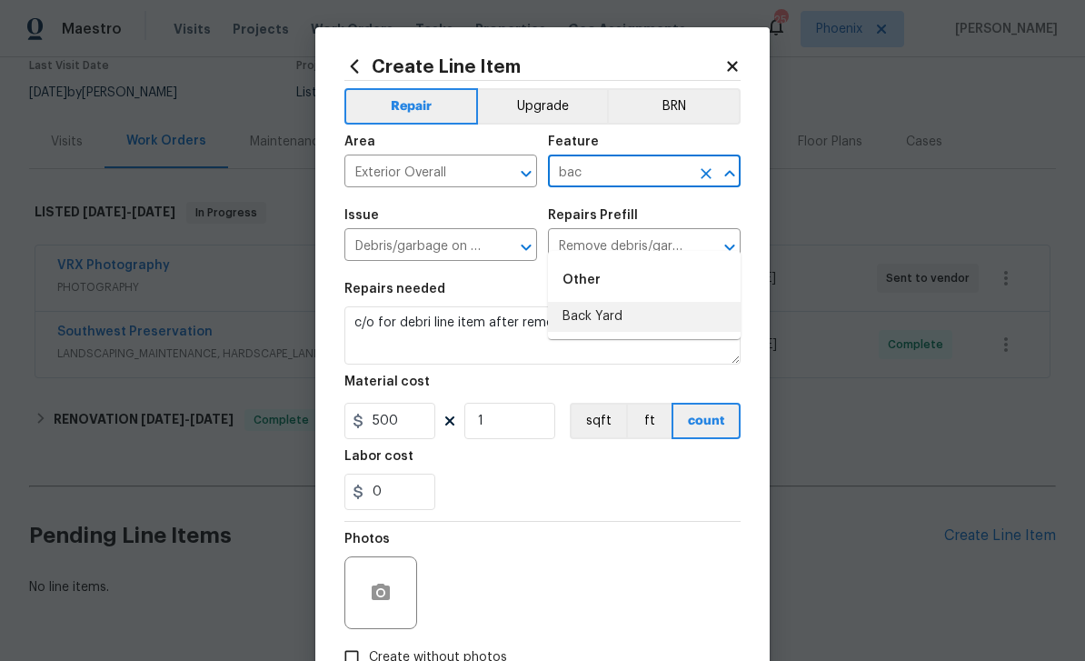
click at [611, 302] on li "Back Yard" at bounding box center [644, 317] width 193 height 30
type input "Back Yard"
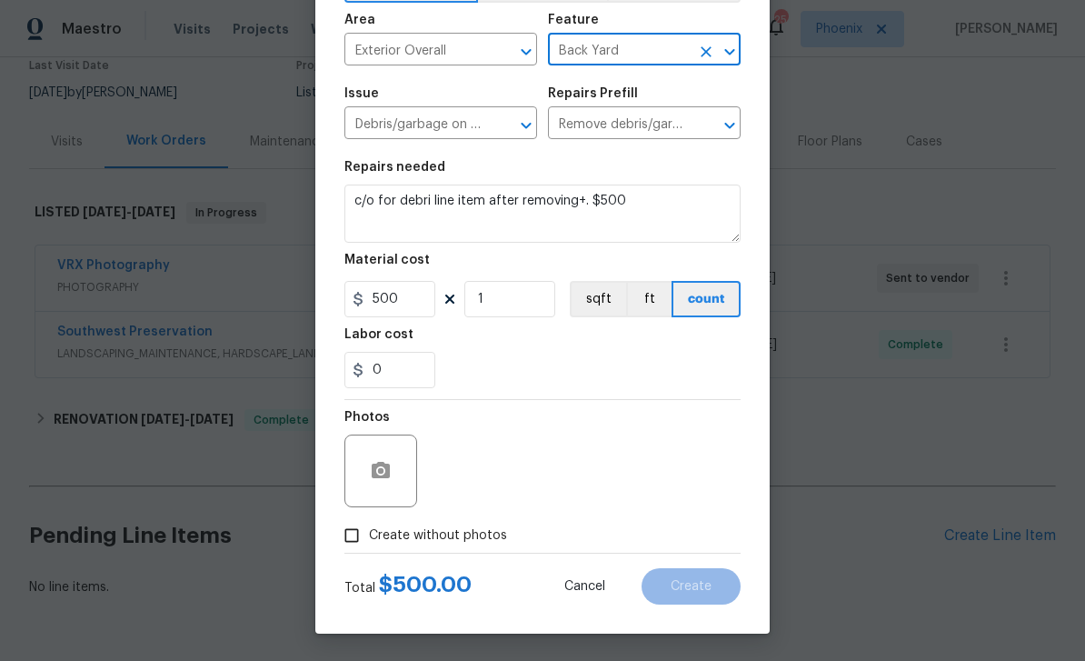
scroll to position [125, 0]
click at [358, 536] on input "Create without photos" at bounding box center [352, 535] width 35 height 35
checkbox input "true"
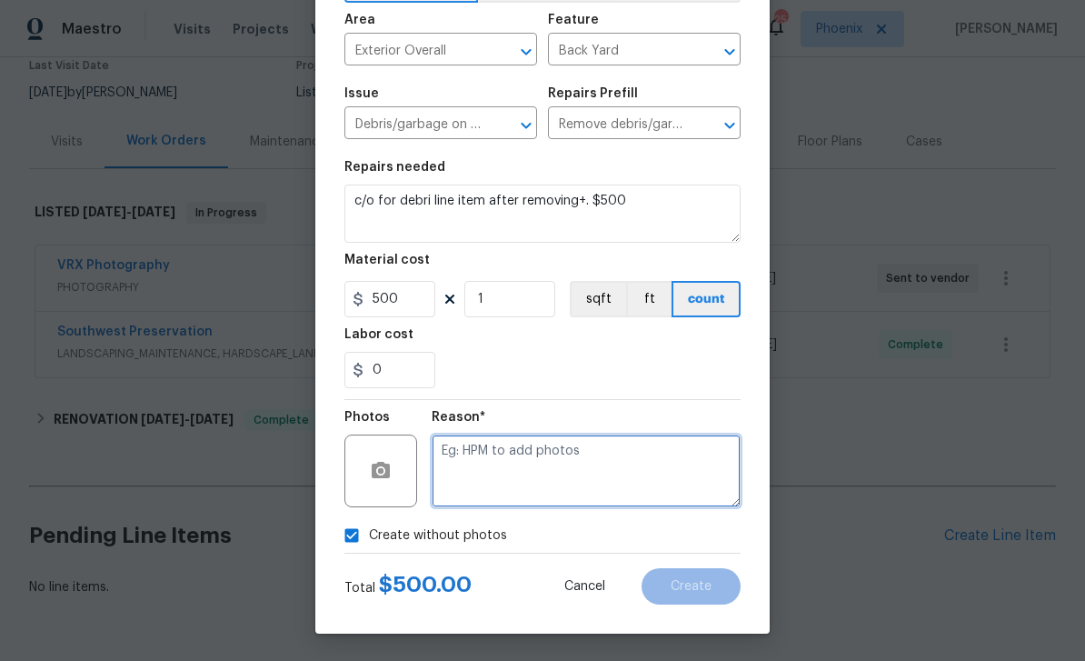
click at [535, 467] on textarea at bounding box center [586, 471] width 309 height 73
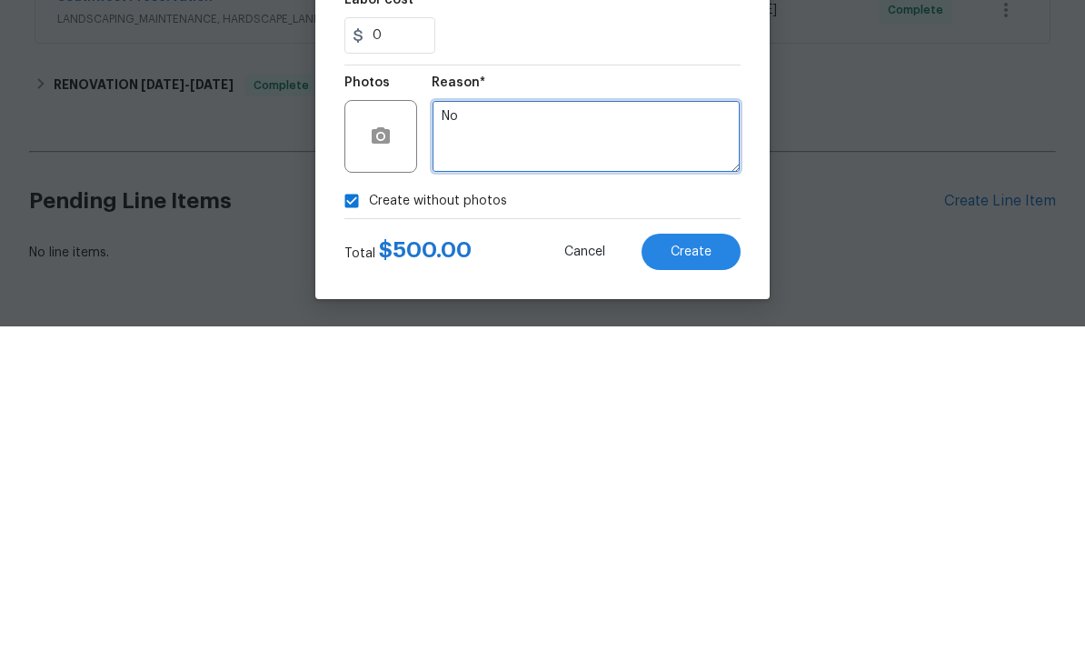
type textarea "No"
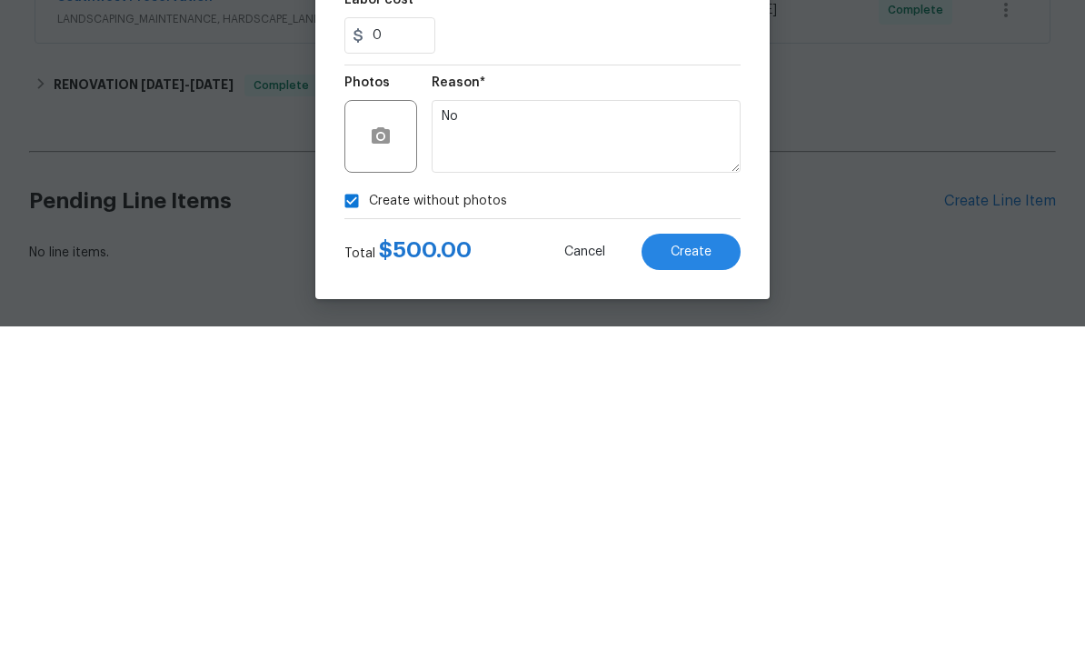
click at [705, 580] on span "Create" at bounding box center [691, 587] width 41 height 14
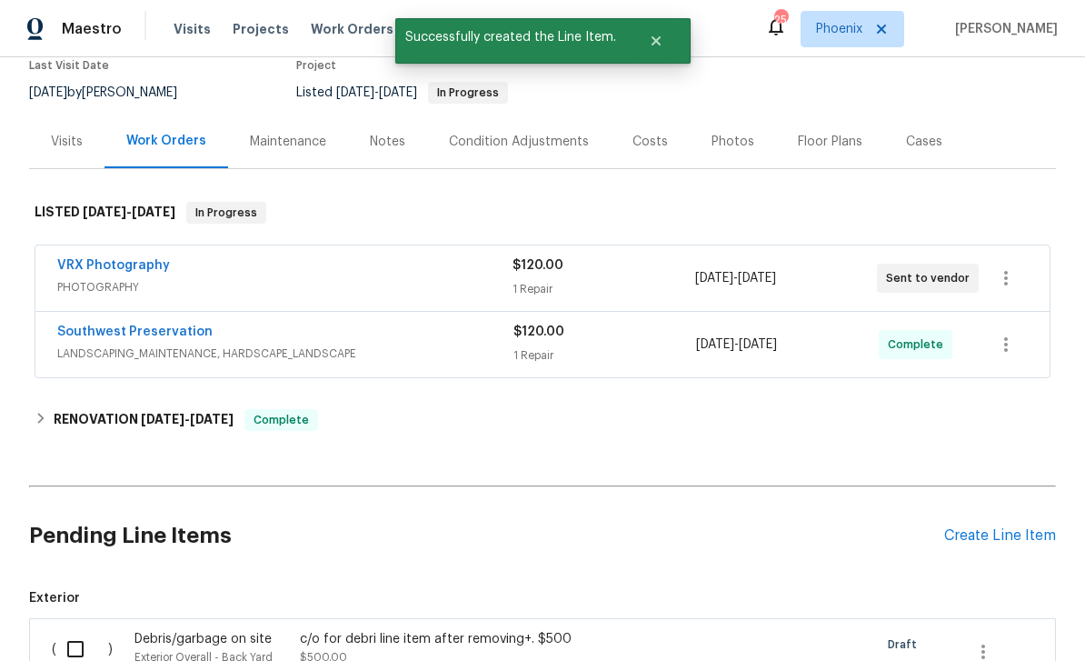
click at [67, 630] on input "checkbox" at bounding box center [82, 649] width 52 height 38
checkbox input "true"
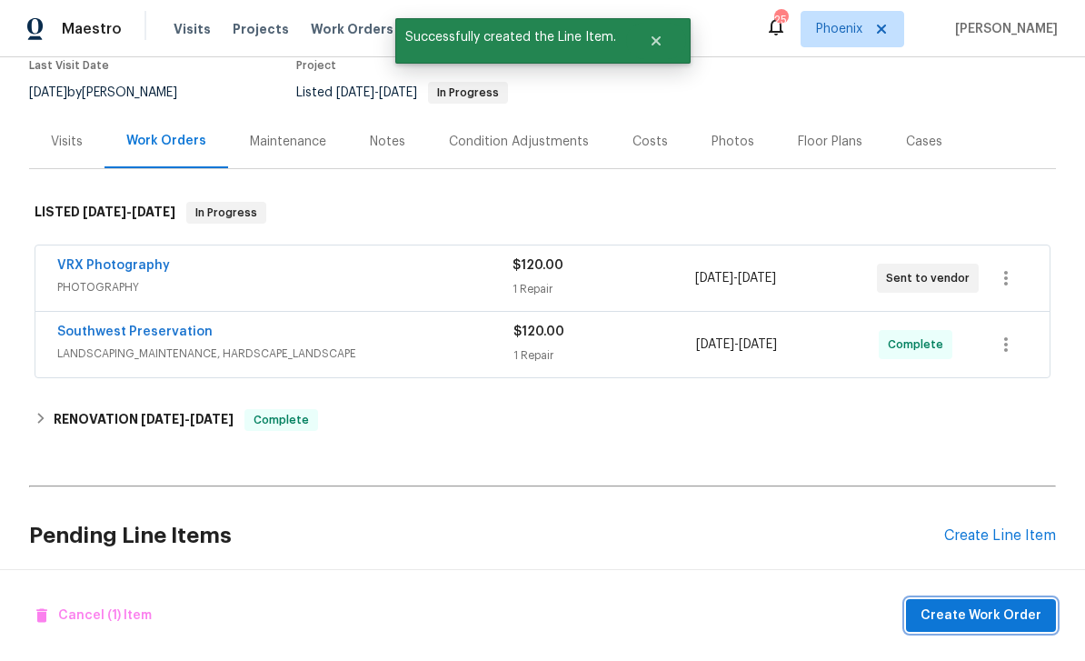
click at [949, 608] on span "Create Work Order" at bounding box center [981, 616] width 121 height 23
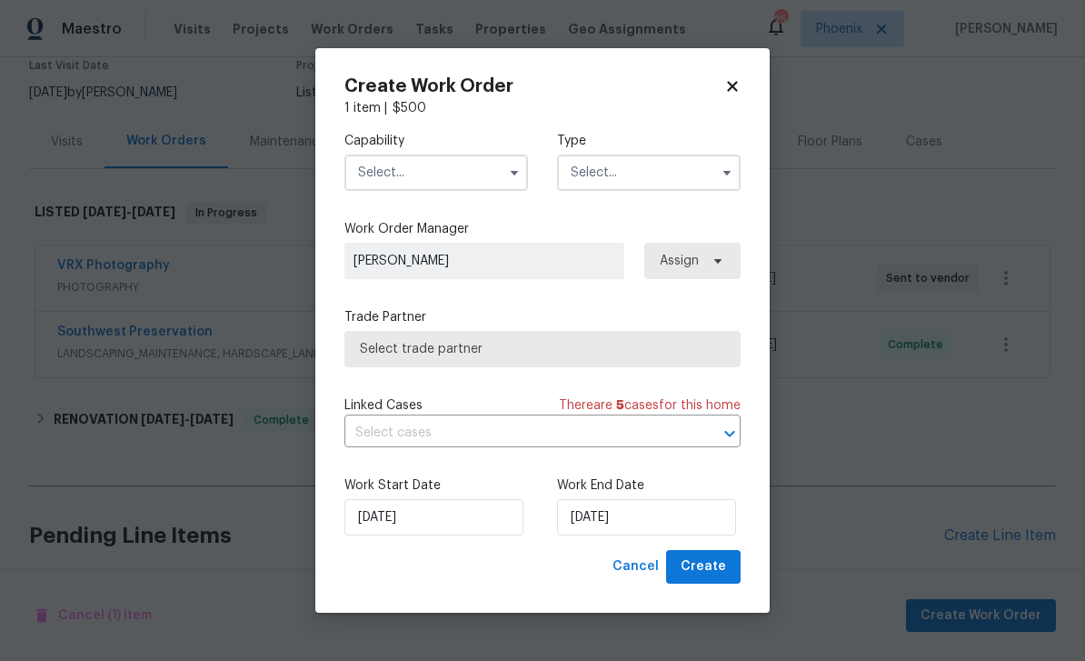
click at [467, 173] on input "text" at bounding box center [437, 173] width 184 height 36
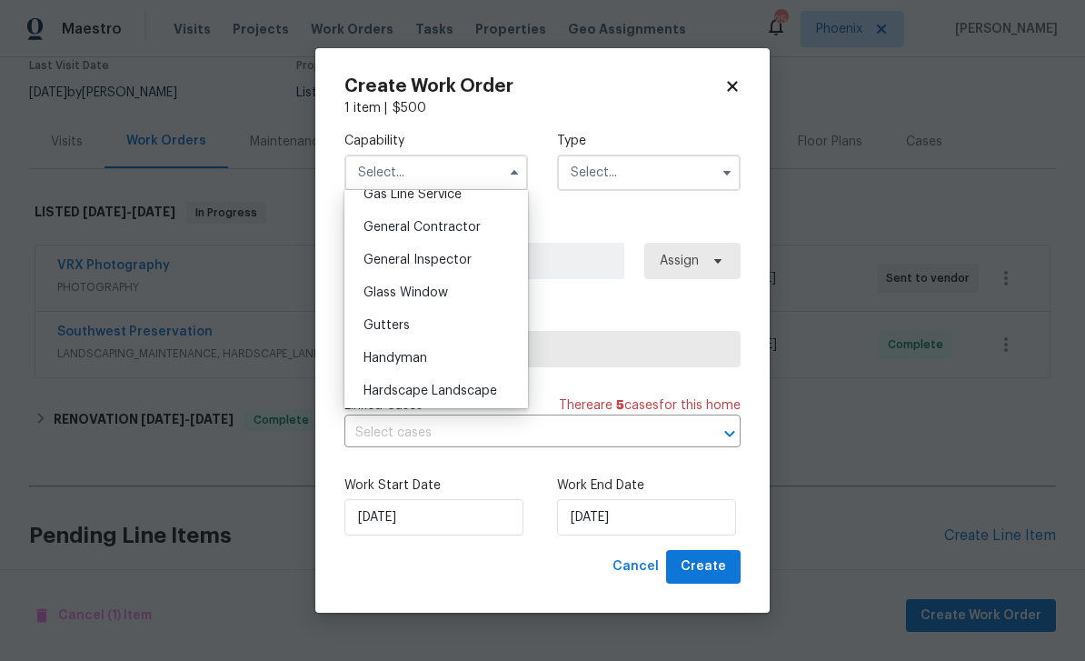
scroll to position [845, 0]
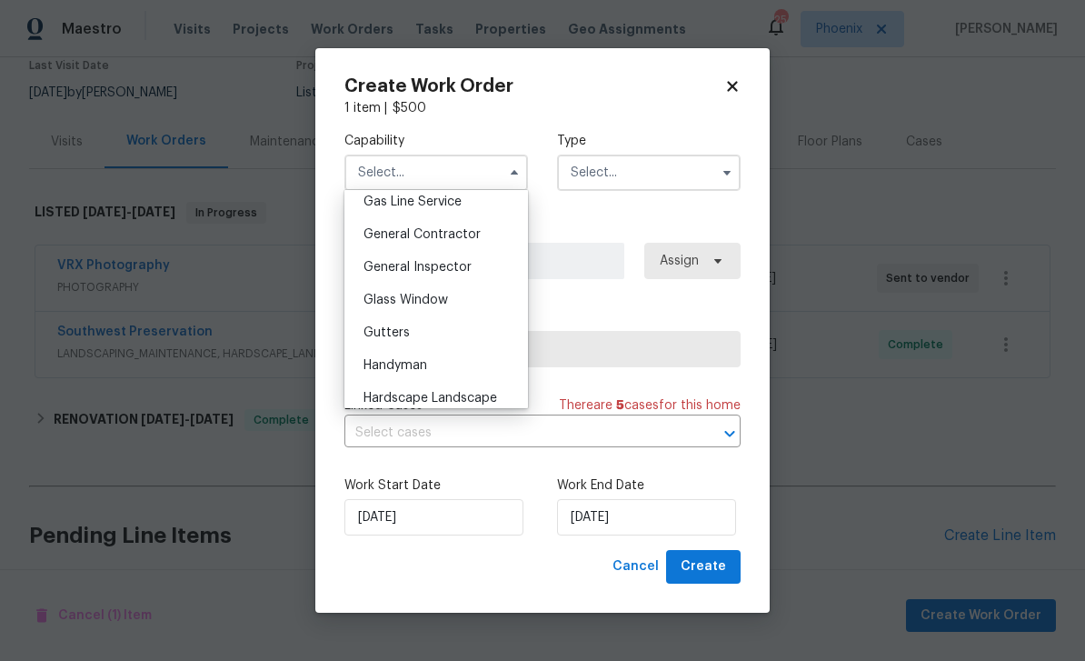
click at [450, 235] on span "General Contractor" at bounding box center [422, 234] width 117 height 13
type input "General Contractor"
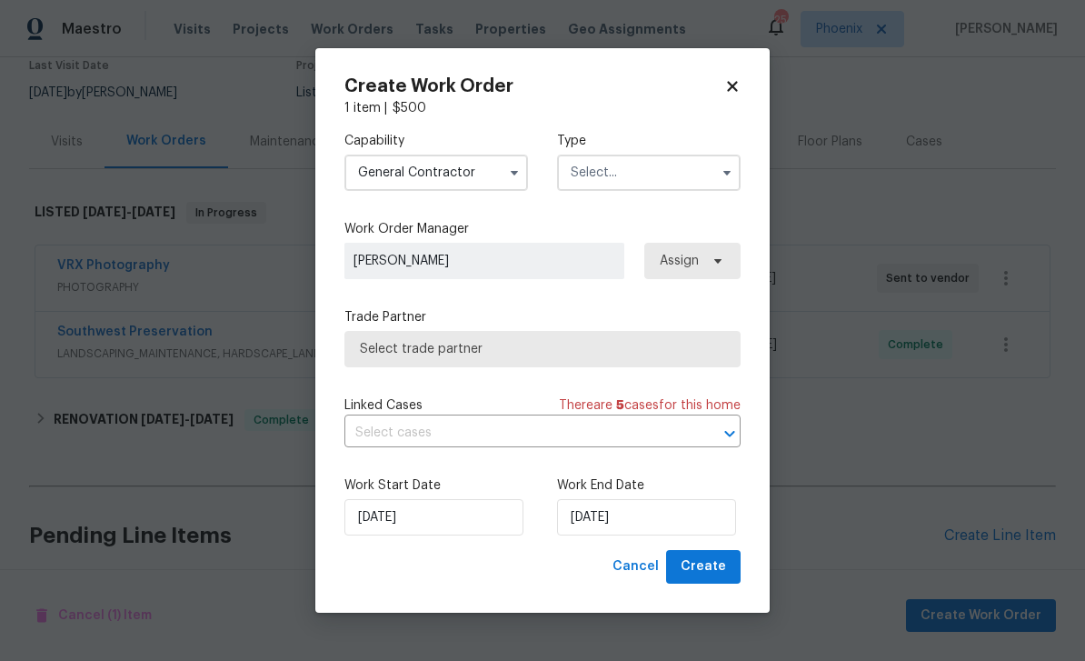
click at [643, 176] on input "text" at bounding box center [649, 173] width 184 height 36
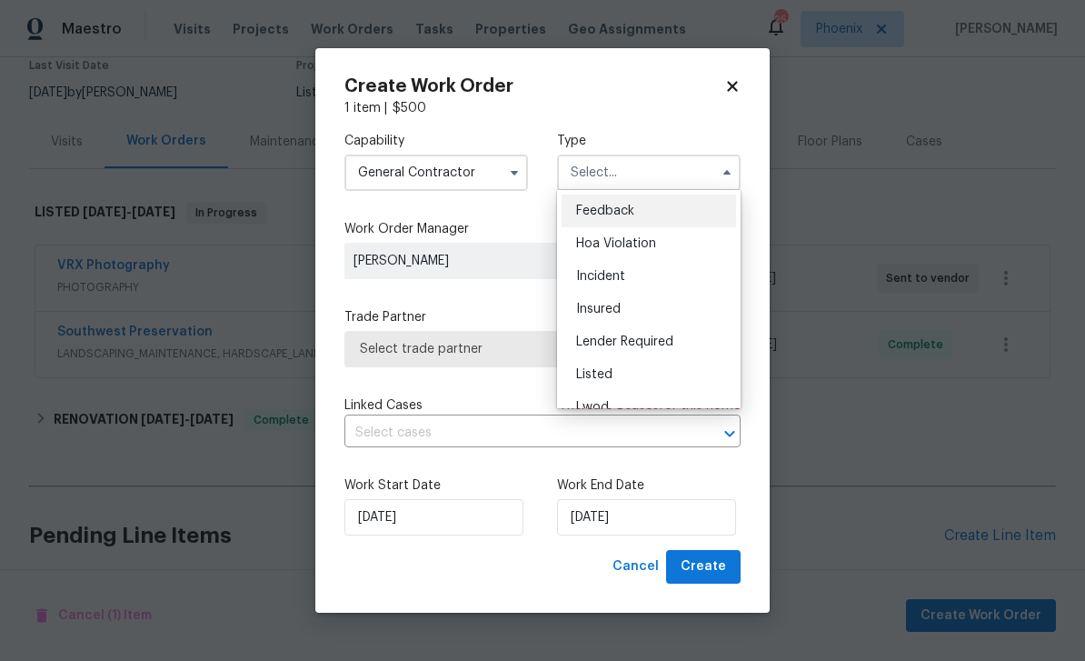
click at [605, 372] on span "Listed" at bounding box center [594, 374] width 36 height 13
type input "Listed"
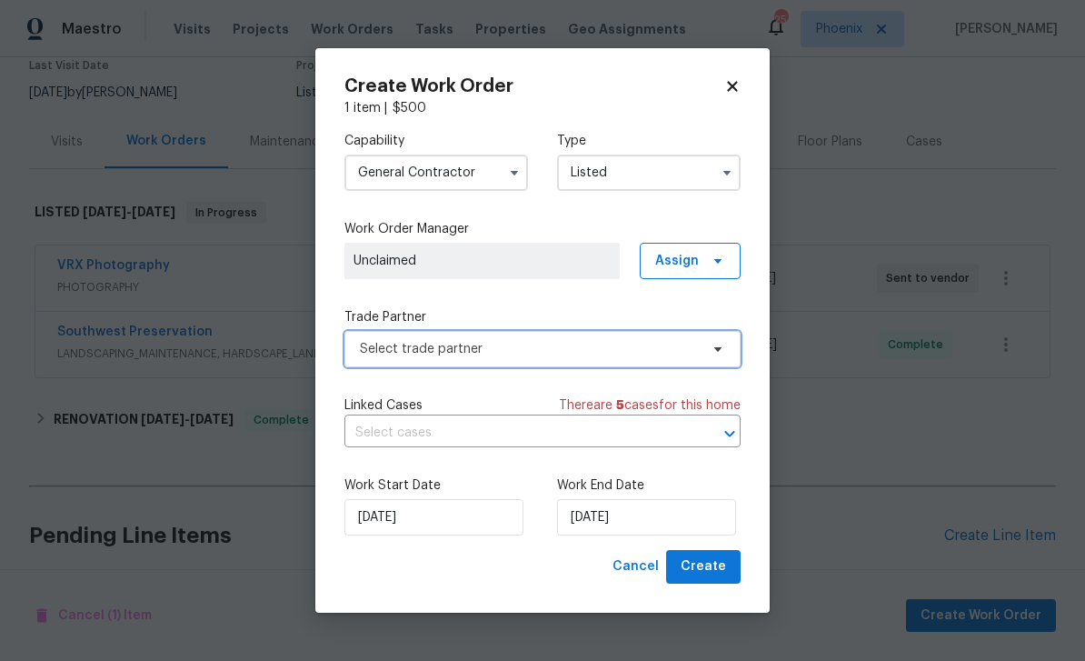
click at [478, 352] on span "Select trade partner" at bounding box center [529, 349] width 339 height 18
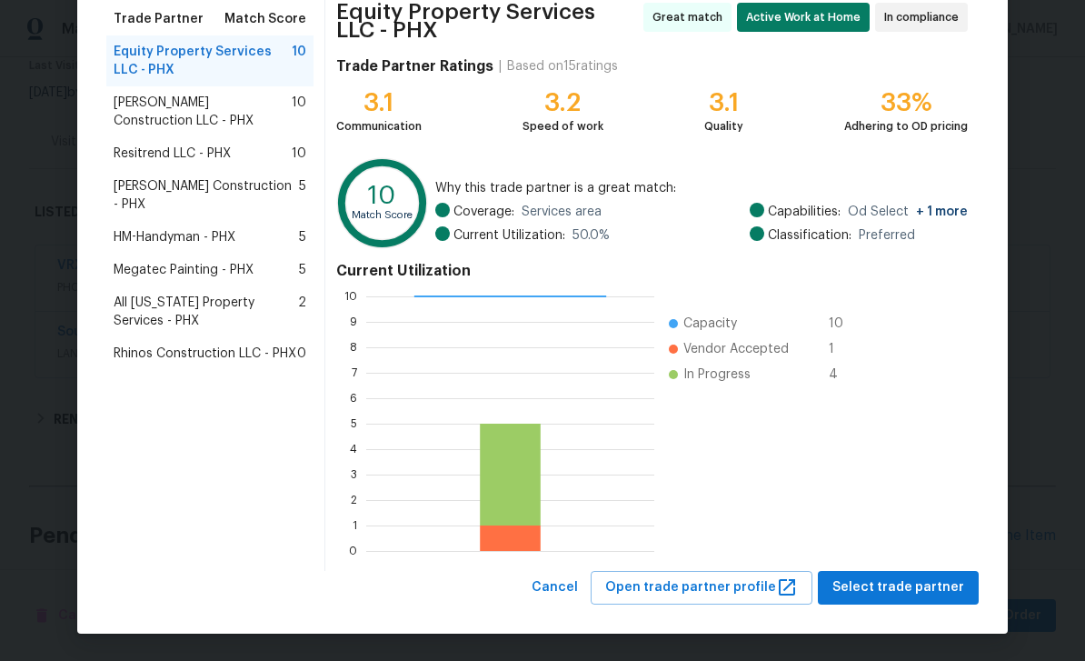
scroll to position [148, 0]
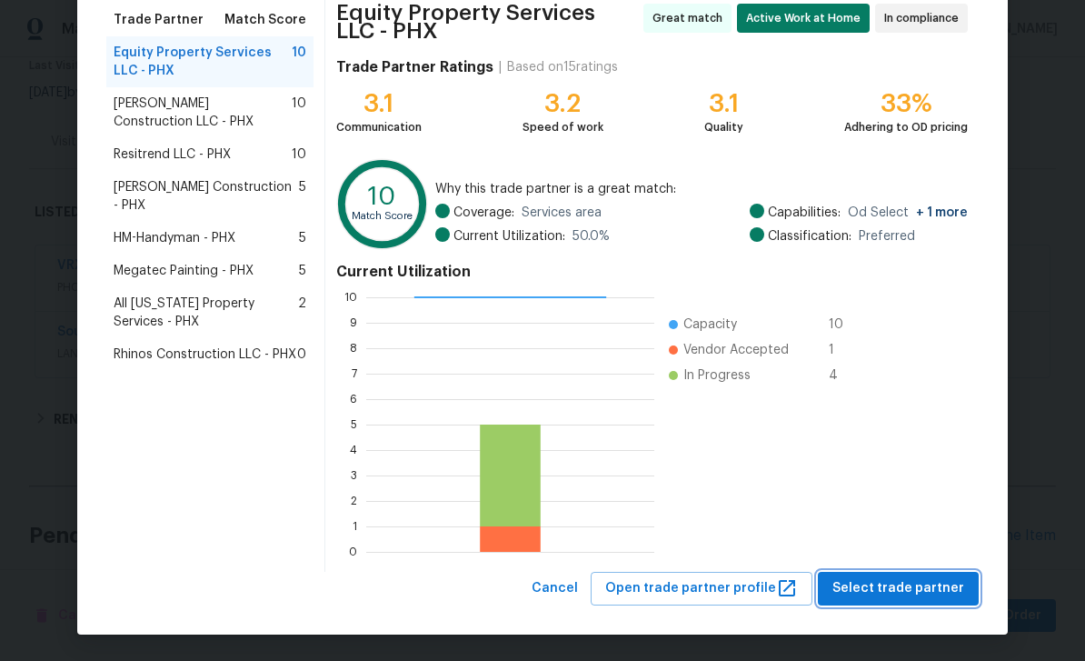
click at [901, 585] on span "Select trade partner" at bounding box center [899, 588] width 132 height 23
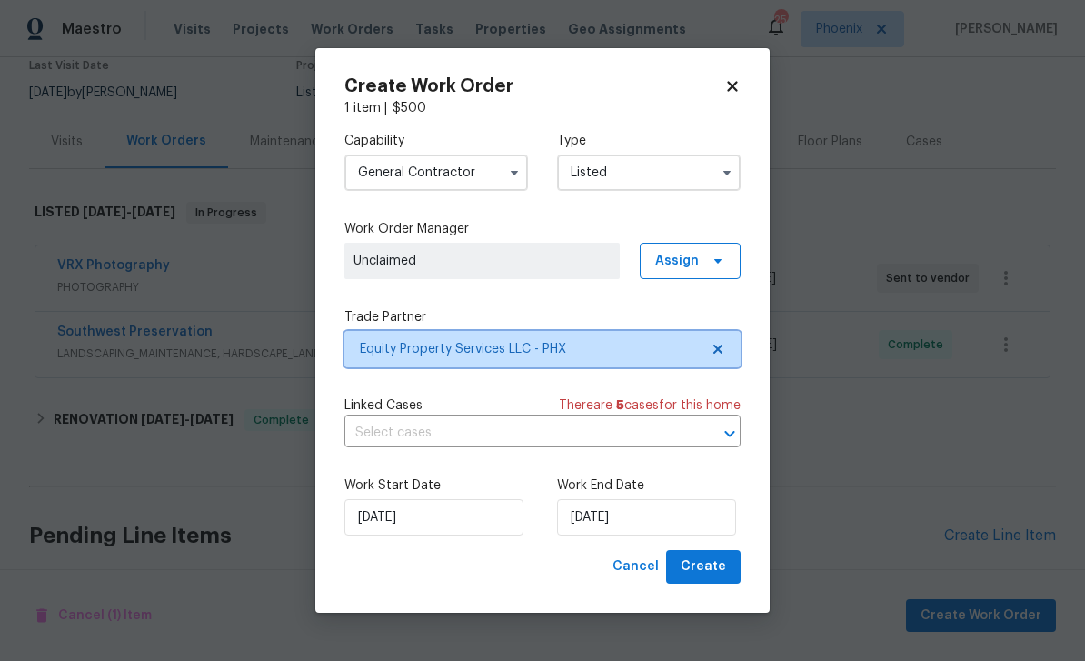
scroll to position [0, 0]
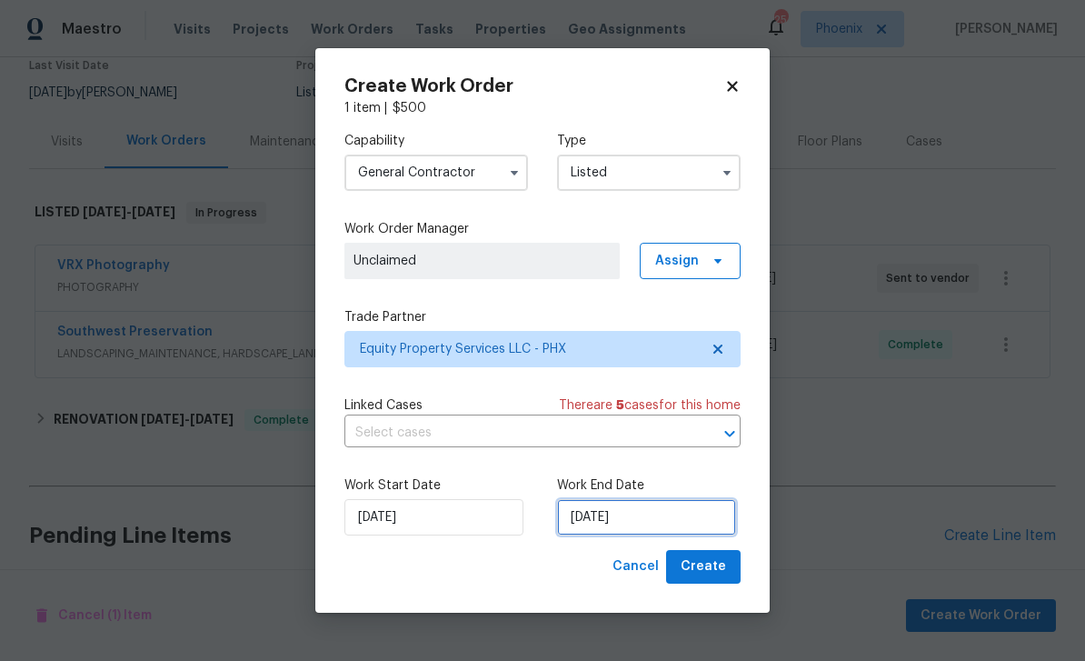
click at [669, 519] on input "9/17/2025" at bounding box center [646, 517] width 179 height 36
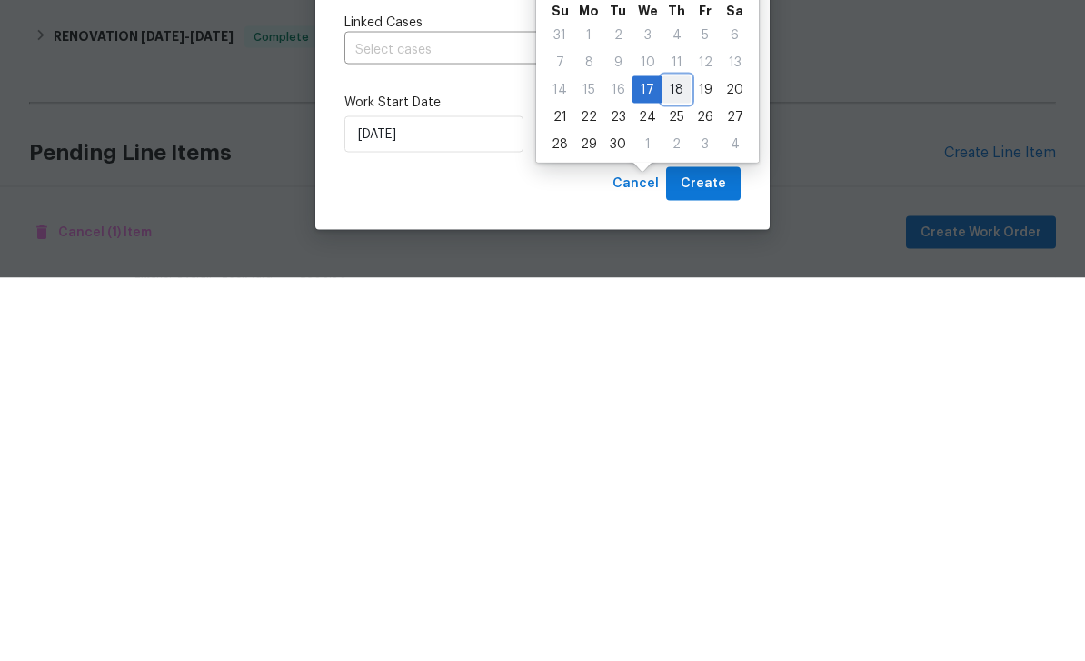
click at [663, 460] on div "18" at bounding box center [677, 472] width 28 height 25
type input "9/18/2025"
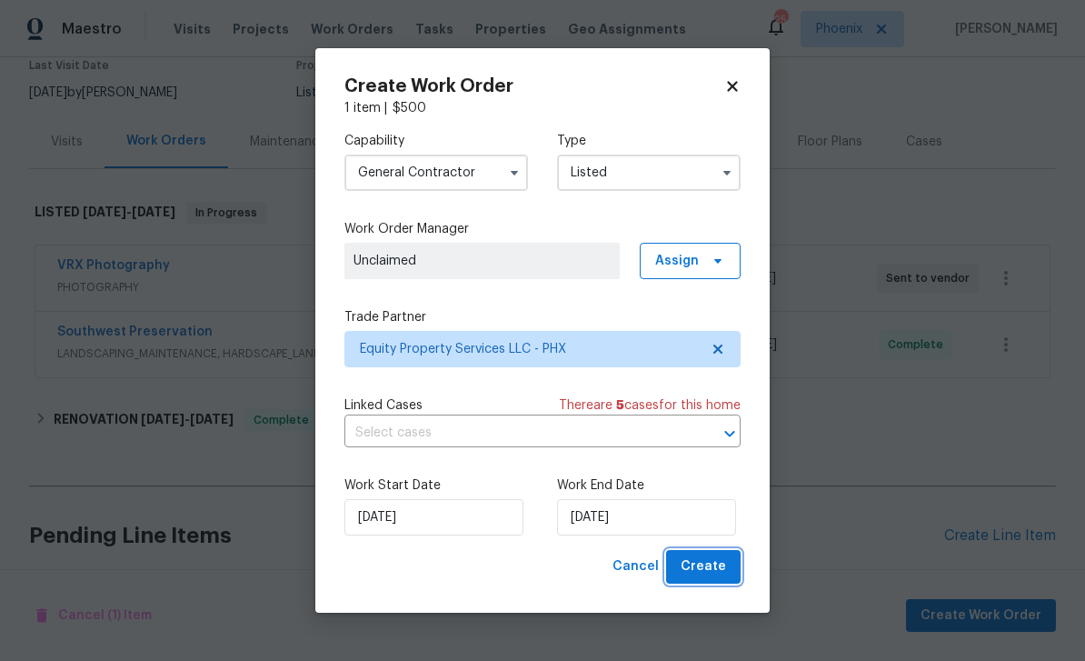
click at [714, 563] on span "Create" at bounding box center [703, 566] width 45 height 23
checkbox input "false"
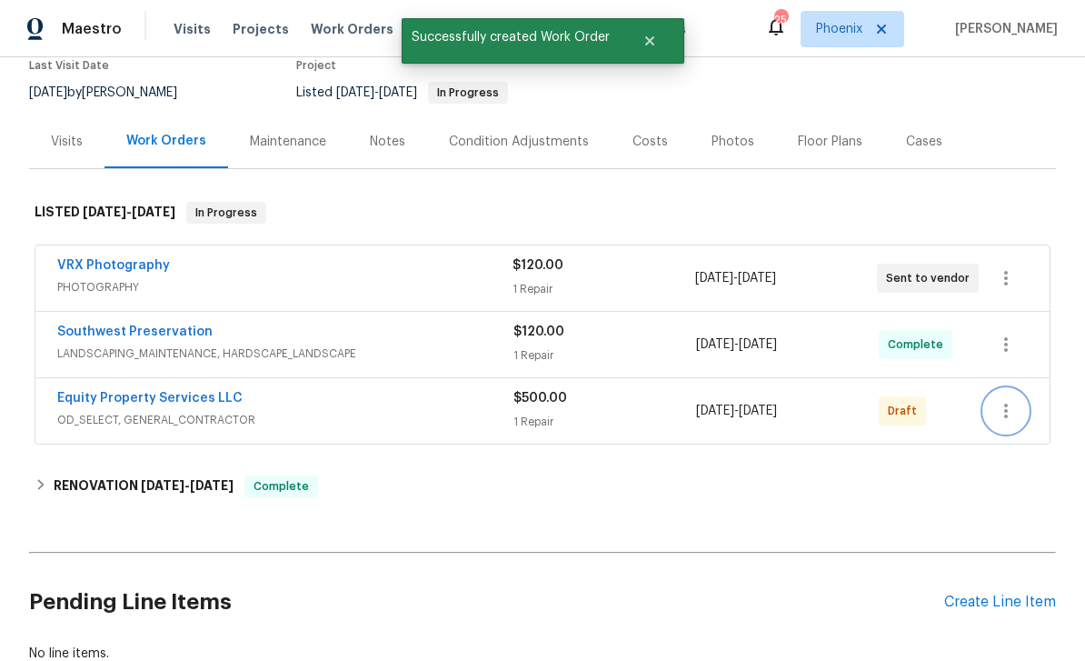
click at [1010, 400] on icon "button" at bounding box center [1006, 411] width 22 height 22
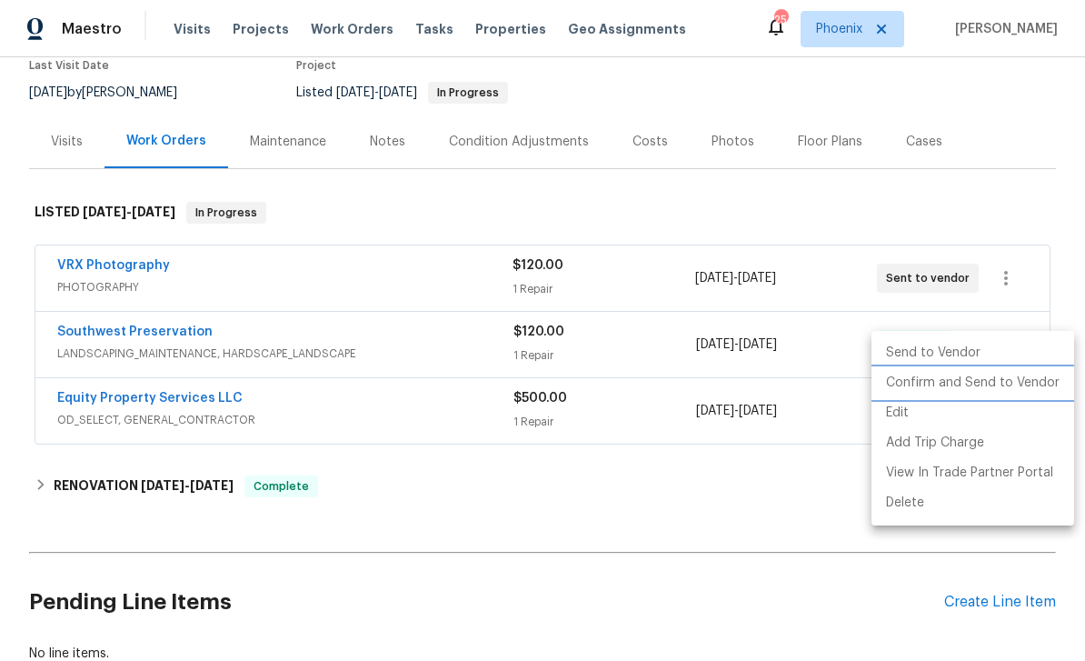
click at [994, 389] on li "Confirm and Send to Vendor" at bounding box center [973, 383] width 203 height 30
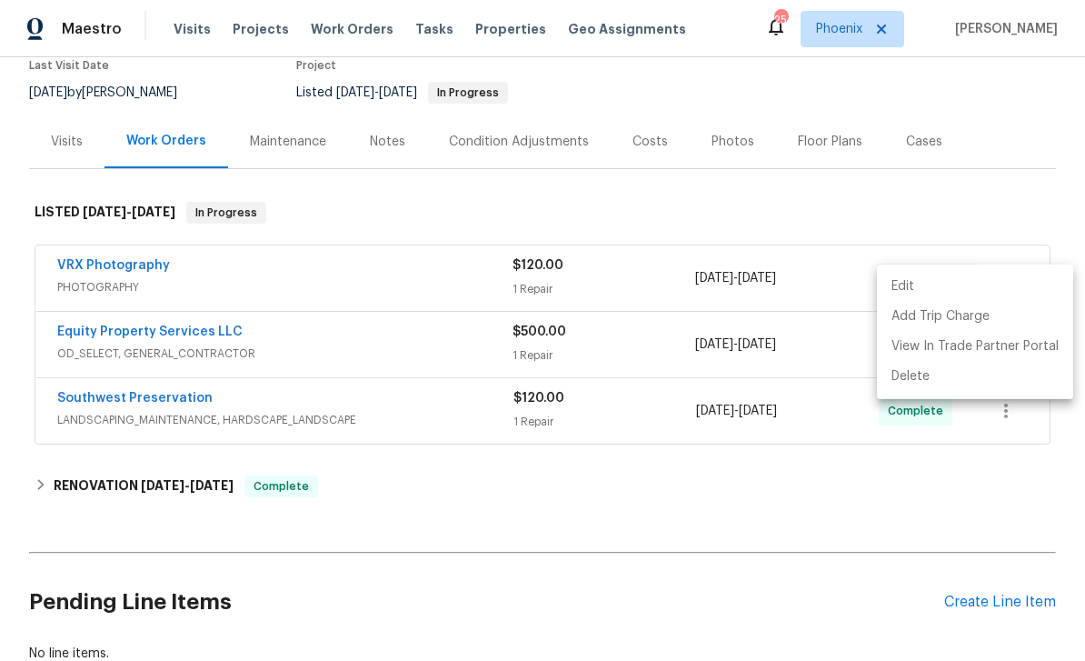
click at [690, 463] on div at bounding box center [542, 330] width 1085 height 661
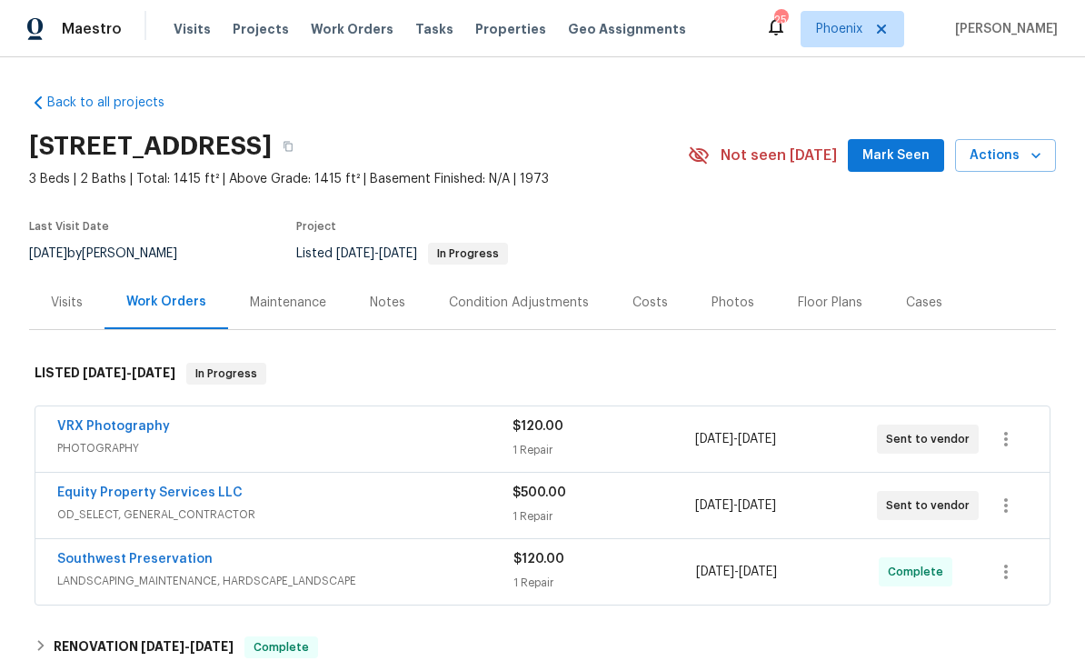
click at [731, 294] on div "Photos" at bounding box center [733, 303] width 43 height 18
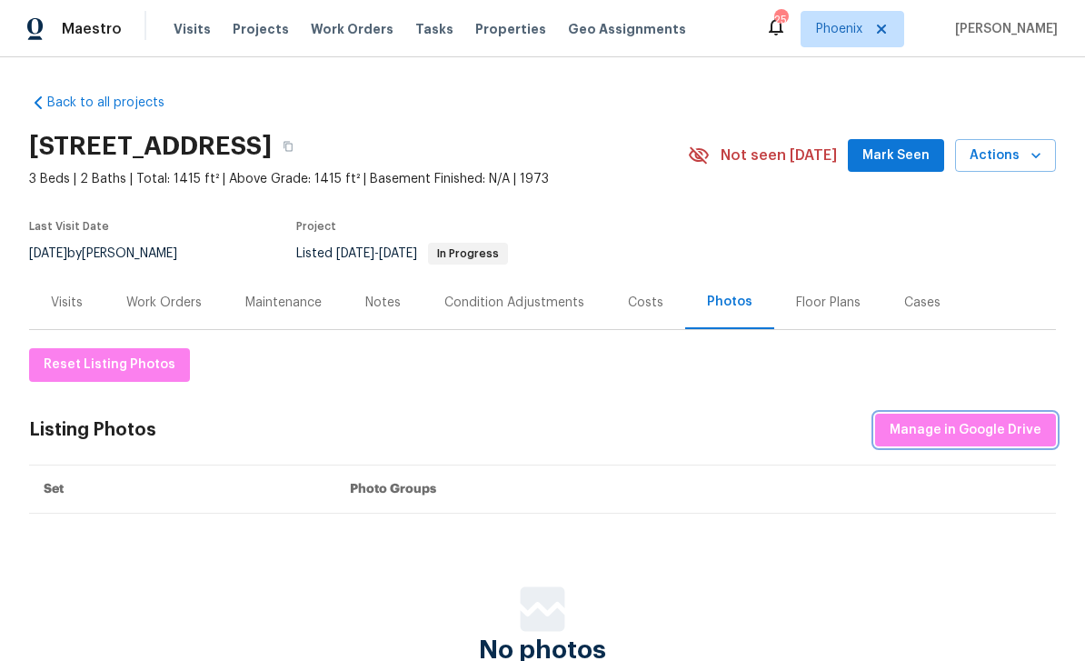
click at [960, 419] on span "Manage in Google Drive" at bounding box center [966, 430] width 152 height 23
